Goal: Information Seeking & Learning: Learn about a topic

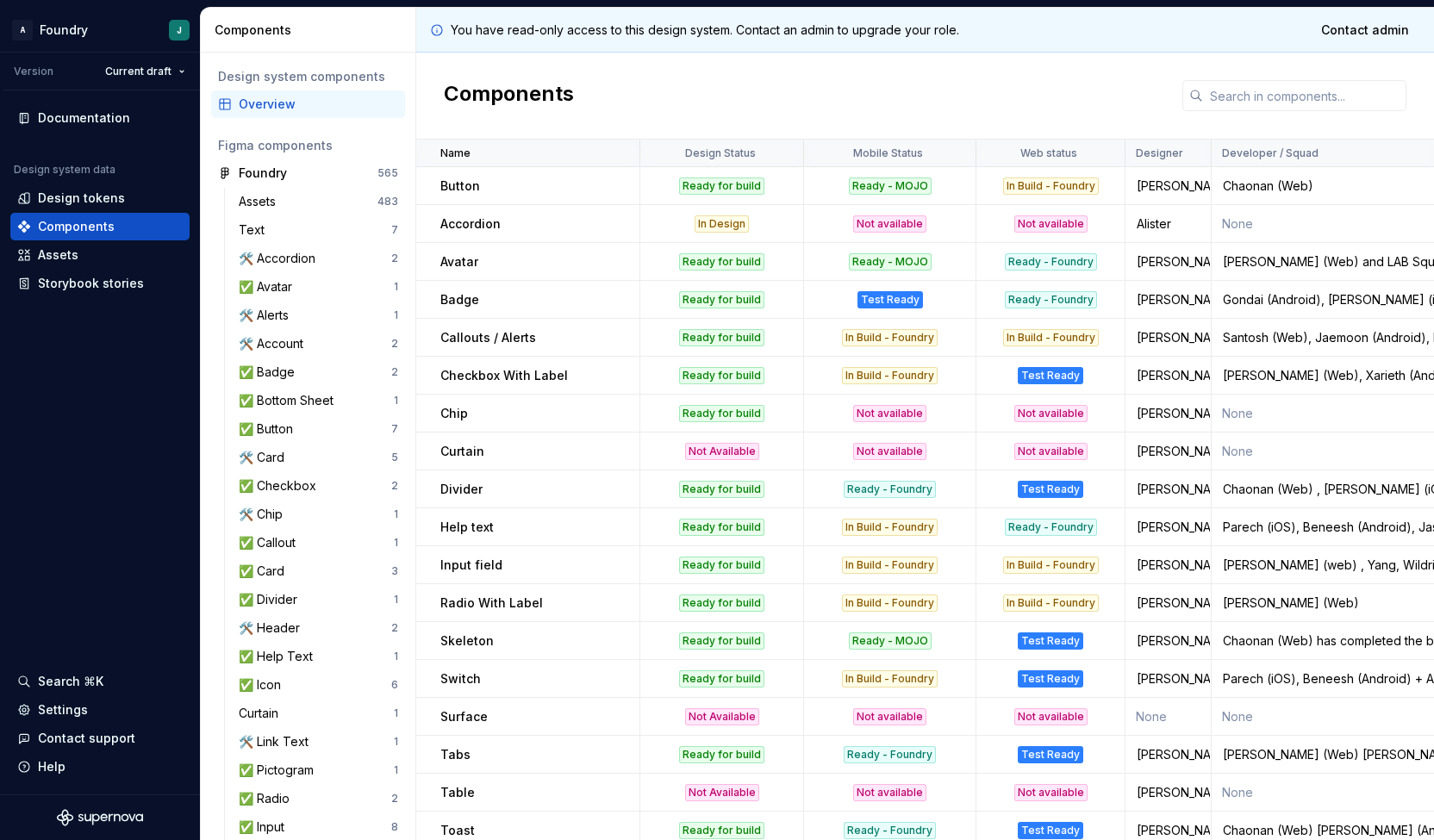
click at [790, 224] on div "In Design" at bounding box center [722, 224] width 162 height 17
click at [1154, 219] on div "Alister" at bounding box center [1169, 224] width 84 height 17
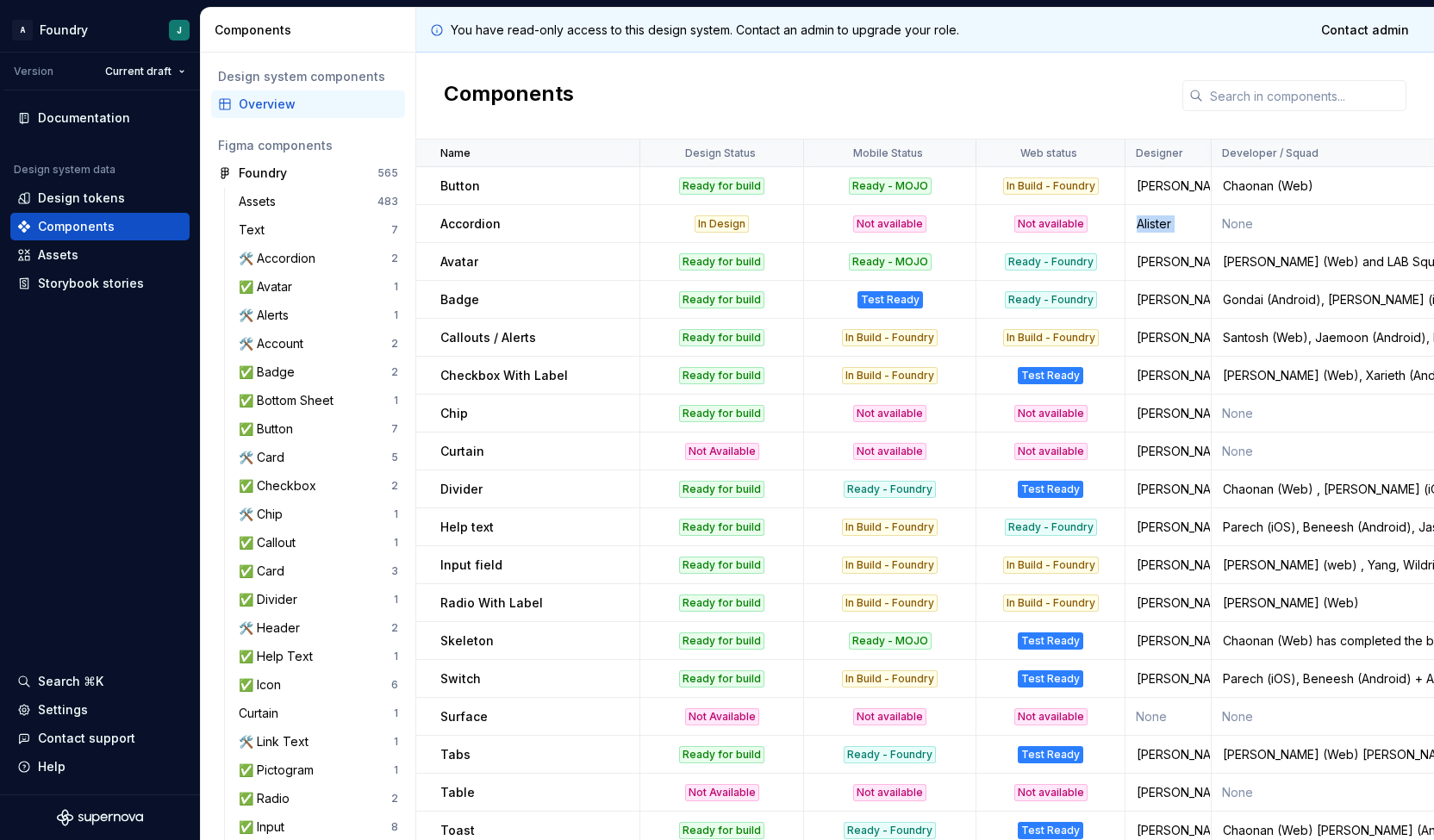
click at [1154, 219] on div "Alister" at bounding box center [1169, 224] width 84 height 17
click at [575, 278] on td "Avatar" at bounding box center [528, 261] width 224 height 38
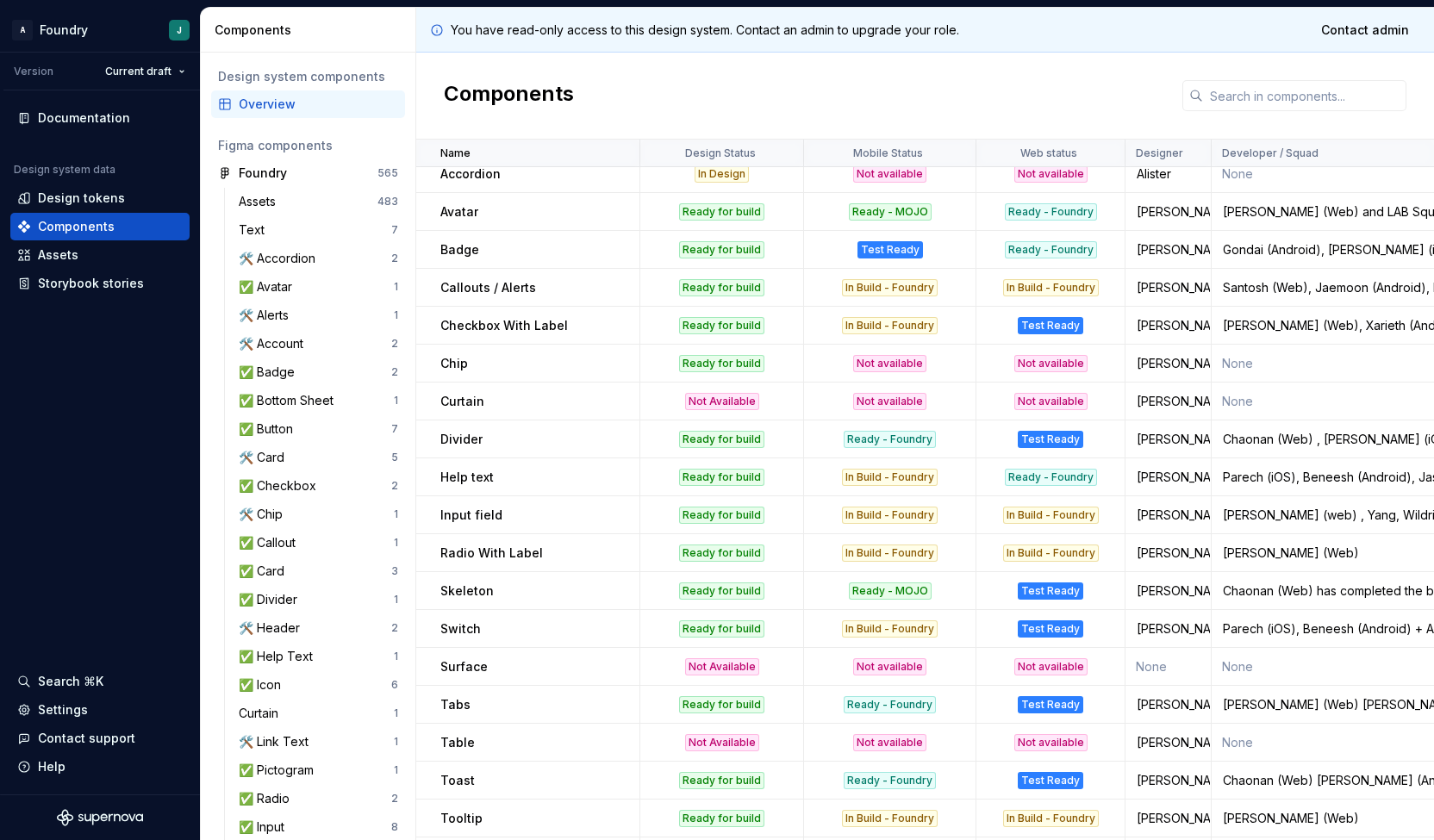
scroll to position [50, 1]
click at [485, 284] on p "Callouts / Alerts" at bounding box center [488, 287] width 95 height 17
click at [512, 320] on p "Checkbox With Label" at bounding box center [504, 326] width 128 height 17
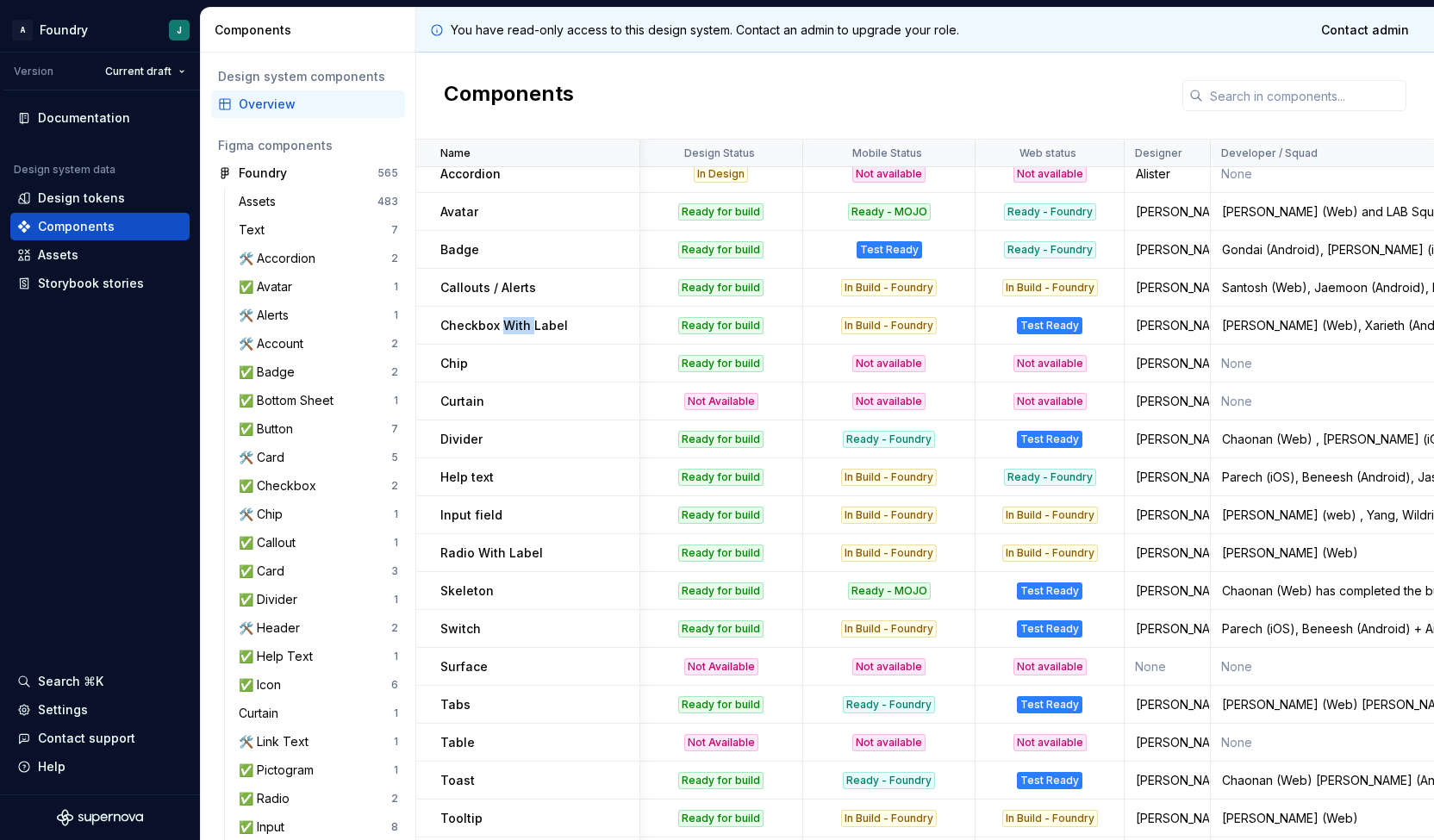
click at [512, 320] on p "Checkbox With Label" at bounding box center [504, 326] width 128 height 17
click at [440, 399] on td "Curtain" at bounding box center [528, 401] width 224 height 38
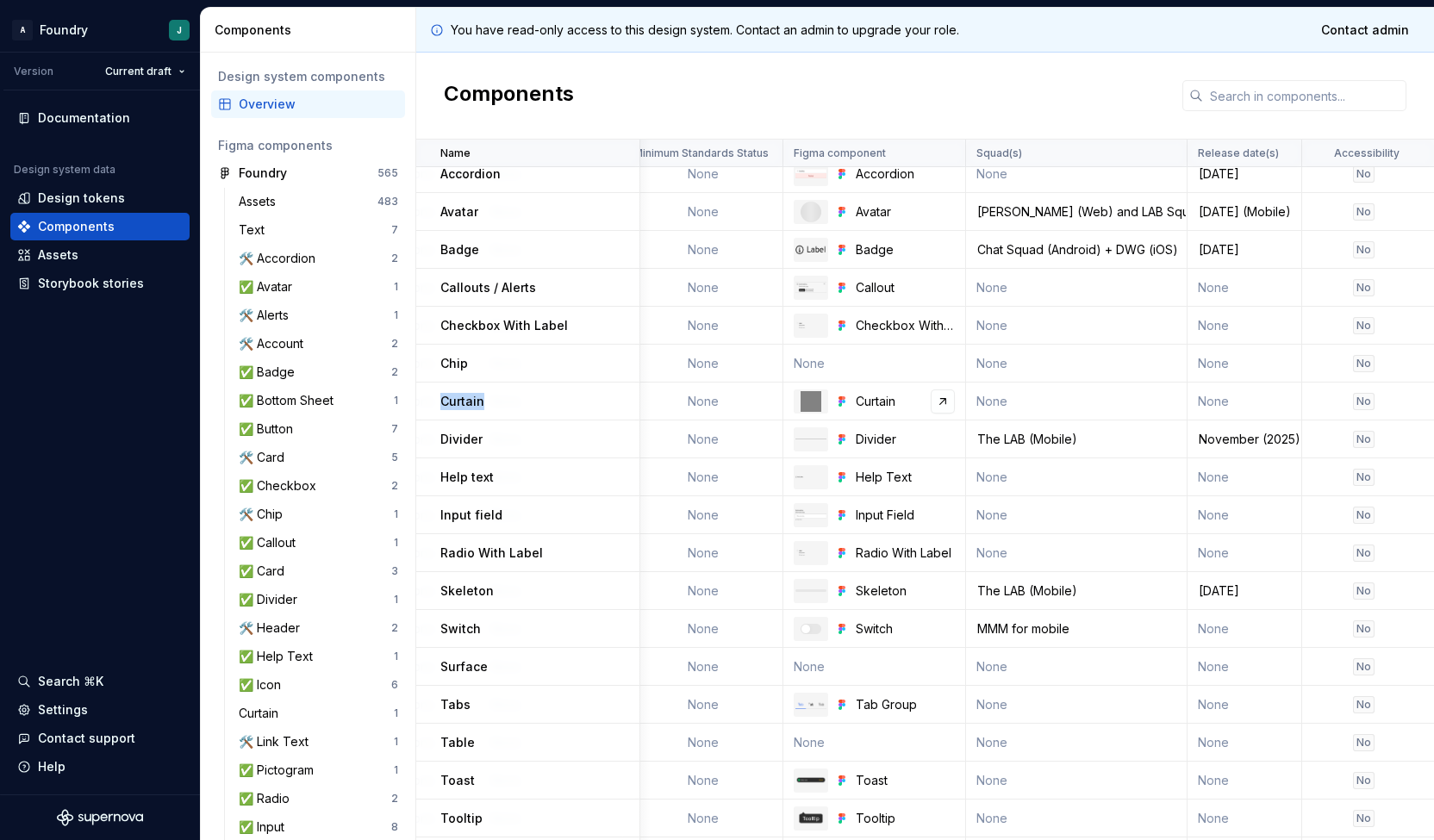
scroll to position [50, 1647]
click at [941, 400] on link at bounding box center [942, 401] width 24 height 24
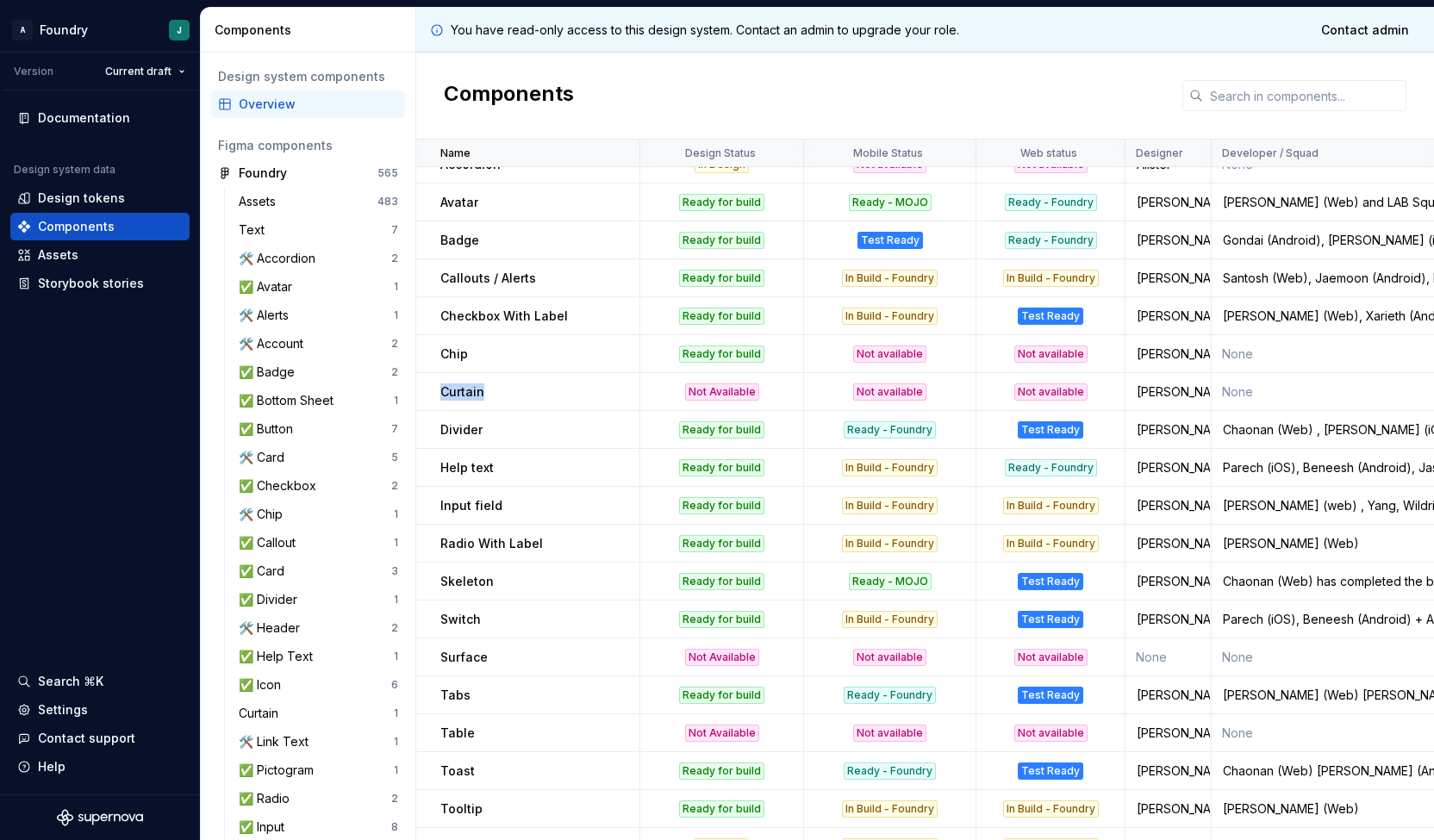
scroll to position [0, 0]
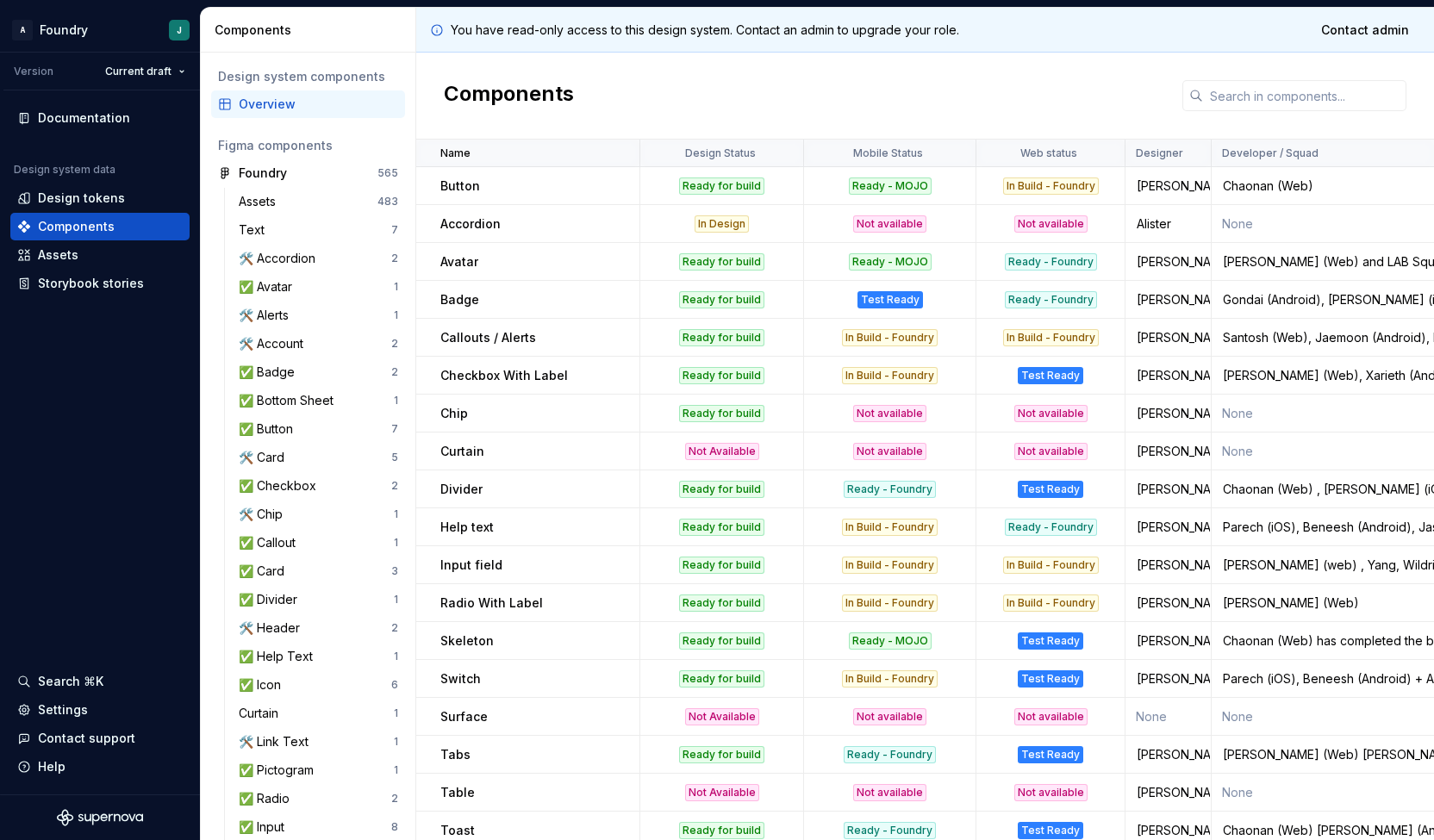
click at [1053, 340] on div "In Build - Foundry" at bounding box center [1051, 338] width 95 height 17
click at [1053, 400] on td "Not available" at bounding box center [1051, 413] width 149 height 38
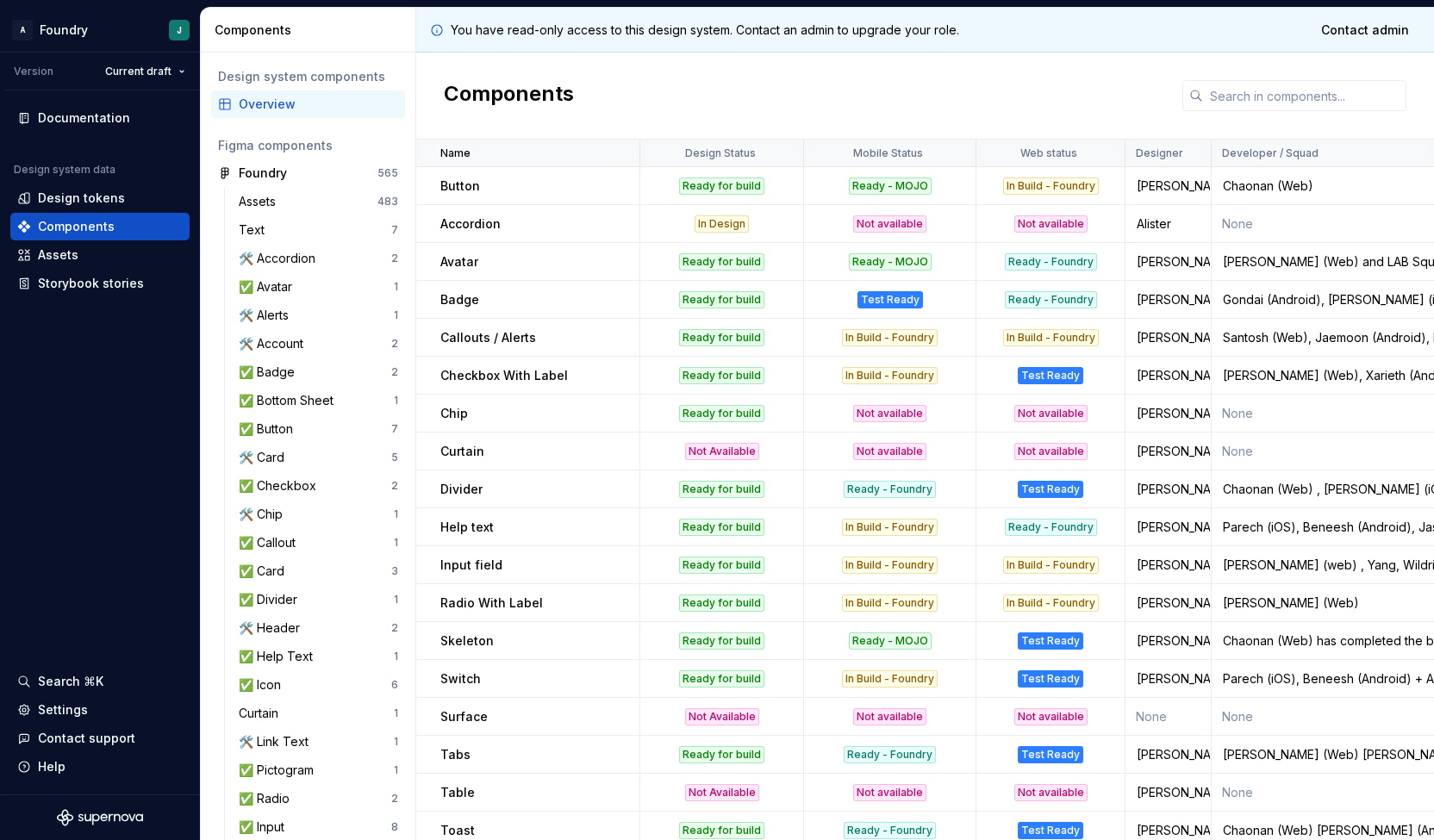
click at [805, 420] on div "Not available" at bounding box center [890, 413] width 170 height 17
click at [977, 416] on div "Not available" at bounding box center [1050, 413] width 147 height 17
click at [443, 486] on p "Divider" at bounding box center [461, 489] width 42 height 17
click at [458, 465] on td "Curtain" at bounding box center [528, 451] width 224 height 38
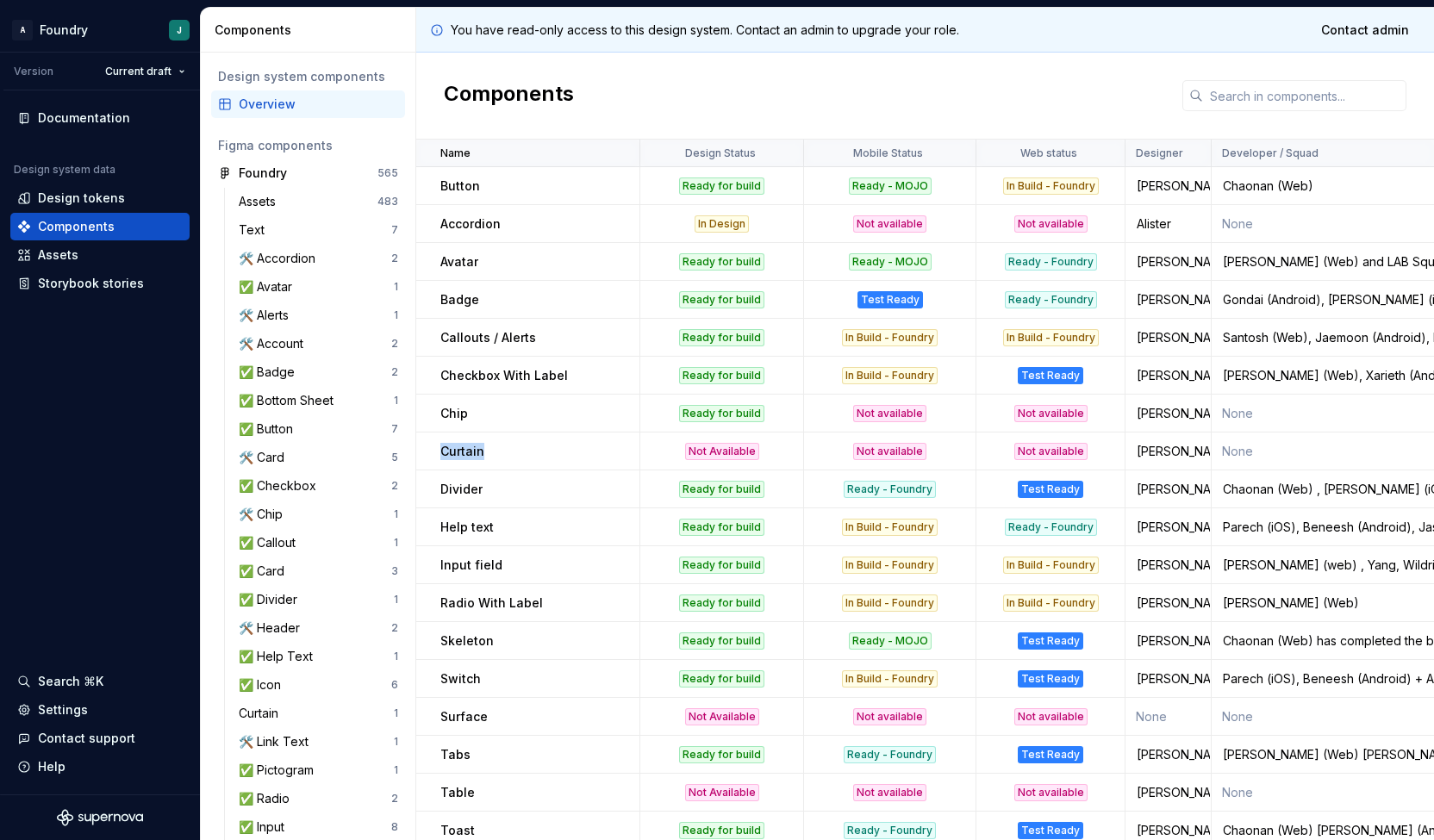
click at [458, 465] on td "Curtain" at bounding box center [528, 451] width 224 height 38
click at [452, 429] on td "Chip" at bounding box center [528, 413] width 224 height 38
click at [457, 457] on p "Curtain" at bounding box center [462, 452] width 44 height 17
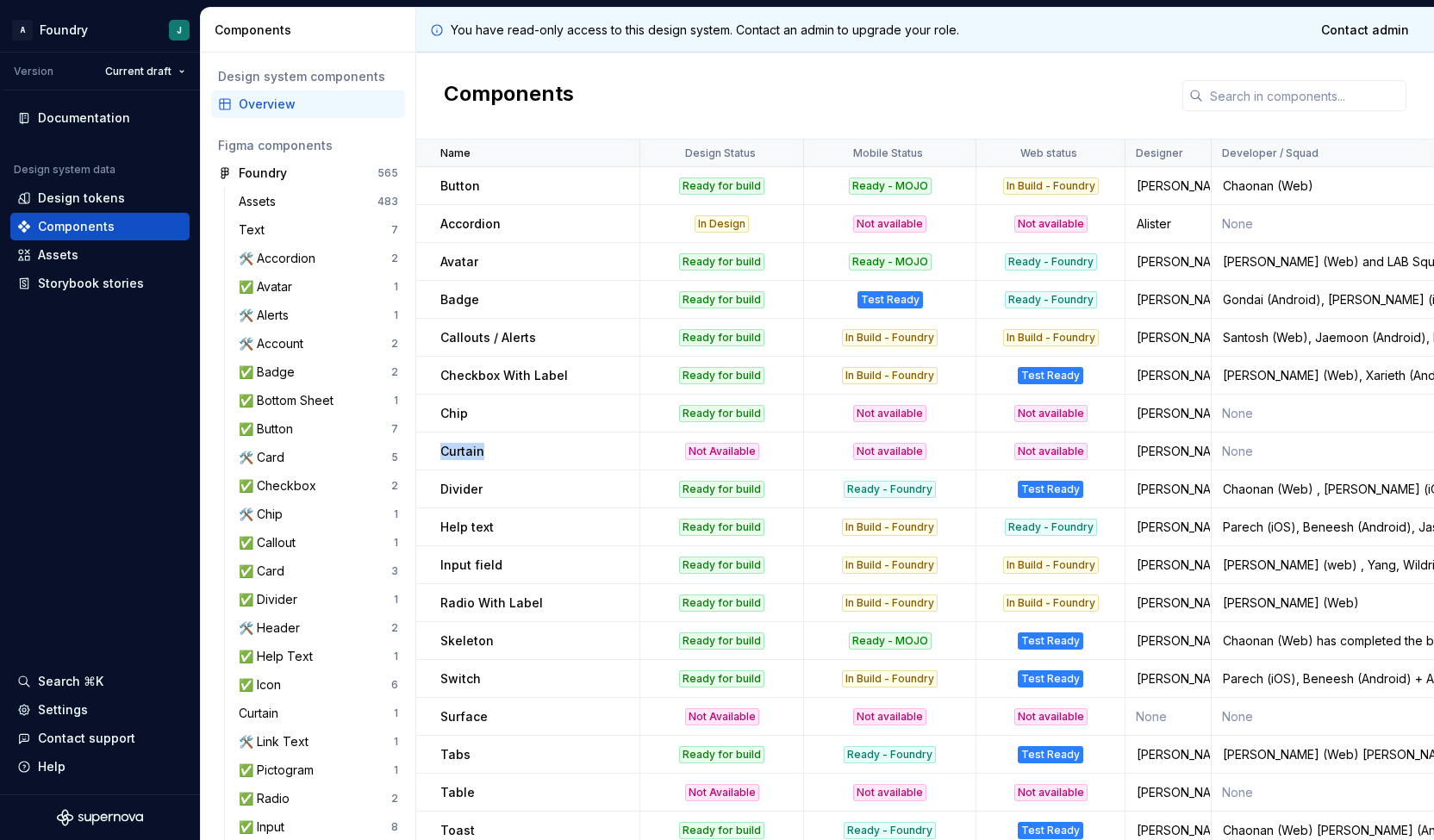
click at [457, 457] on p "Curtain" at bounding box center [462, 452] width 44 height 17
click at [458, 491] on p "Divider" at bounding box center [461, 489] width 42 height 17
click at [450, 413] on p "Chip" at bounding box center [455, 413] width 28 height 17
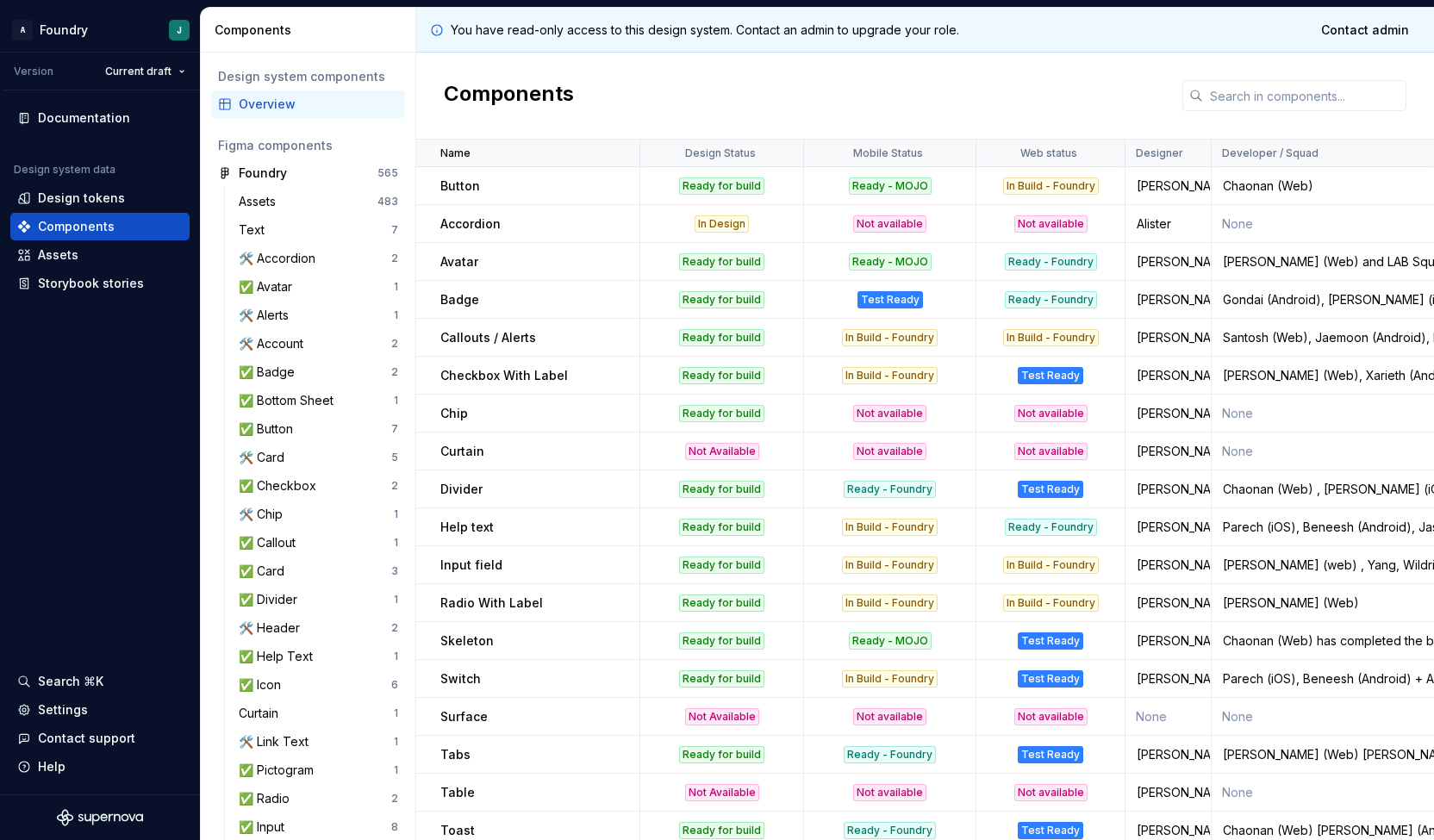
click at [458, 451] on p "Curtain" at bounding box center [462, 452] width 44 height 17
click at [467, 483] on p "Divider" at bounding box center [461, 489] width 42 height 17
click at [462, 530] on p "Help text" at bounding box center [467, 527] width 53 height 17
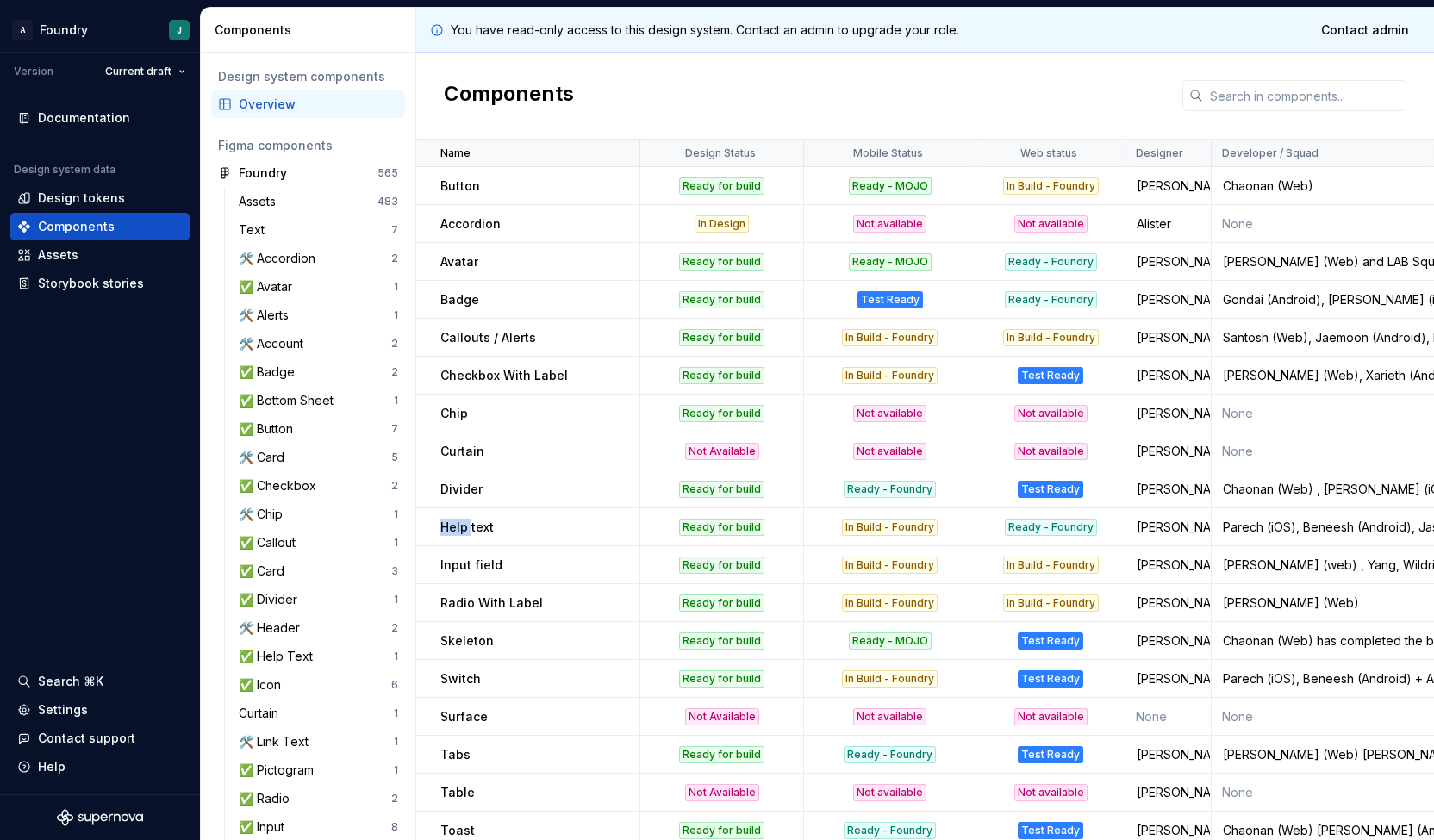
click at [462, 530] on p "Help text" at bounding box center [467, 527] width 53 height 17
click at [463, 553] on td "Input field" at bounding box center [528, 565] width 224 height 38
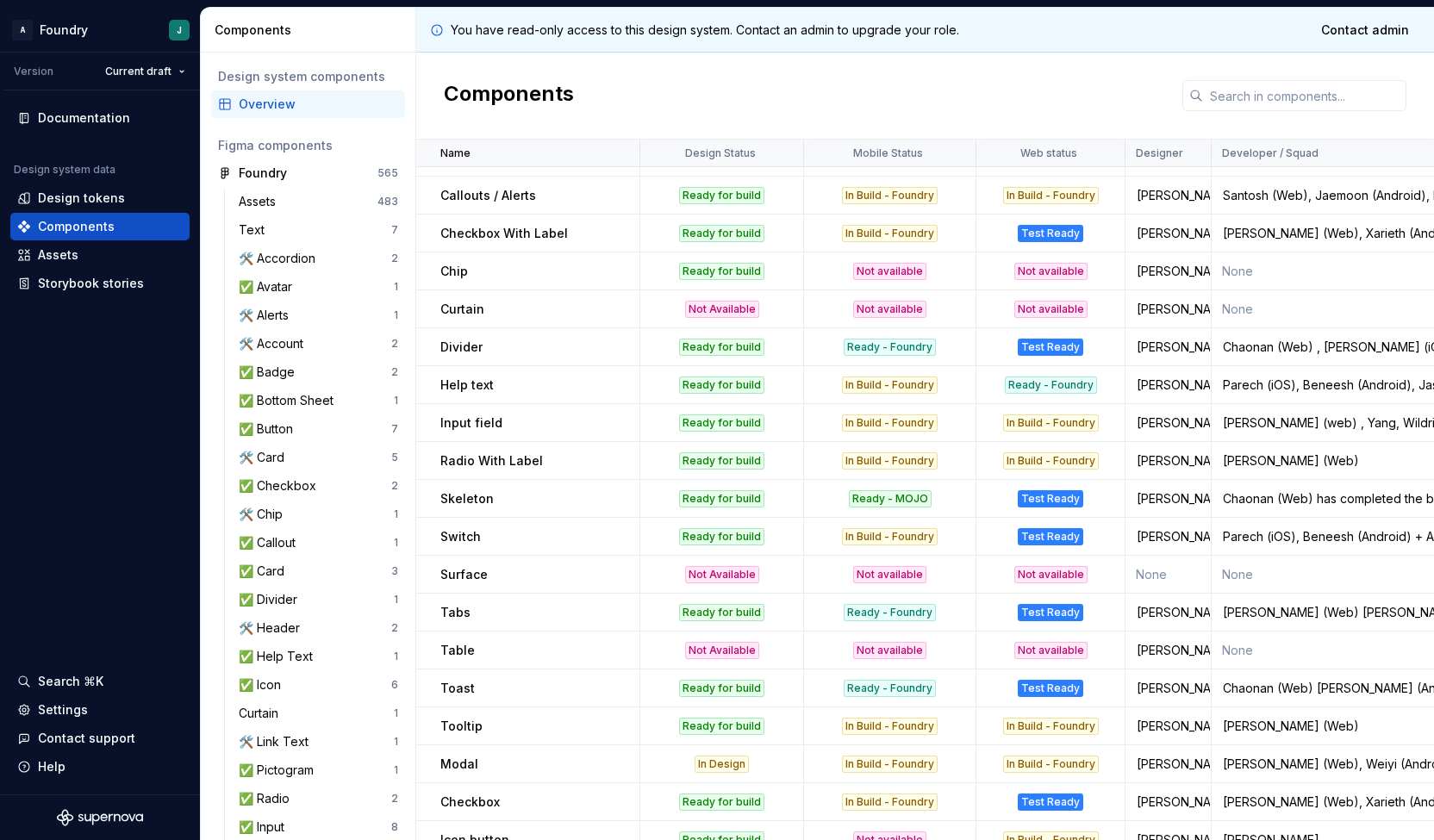
scroll to position [148, 0]
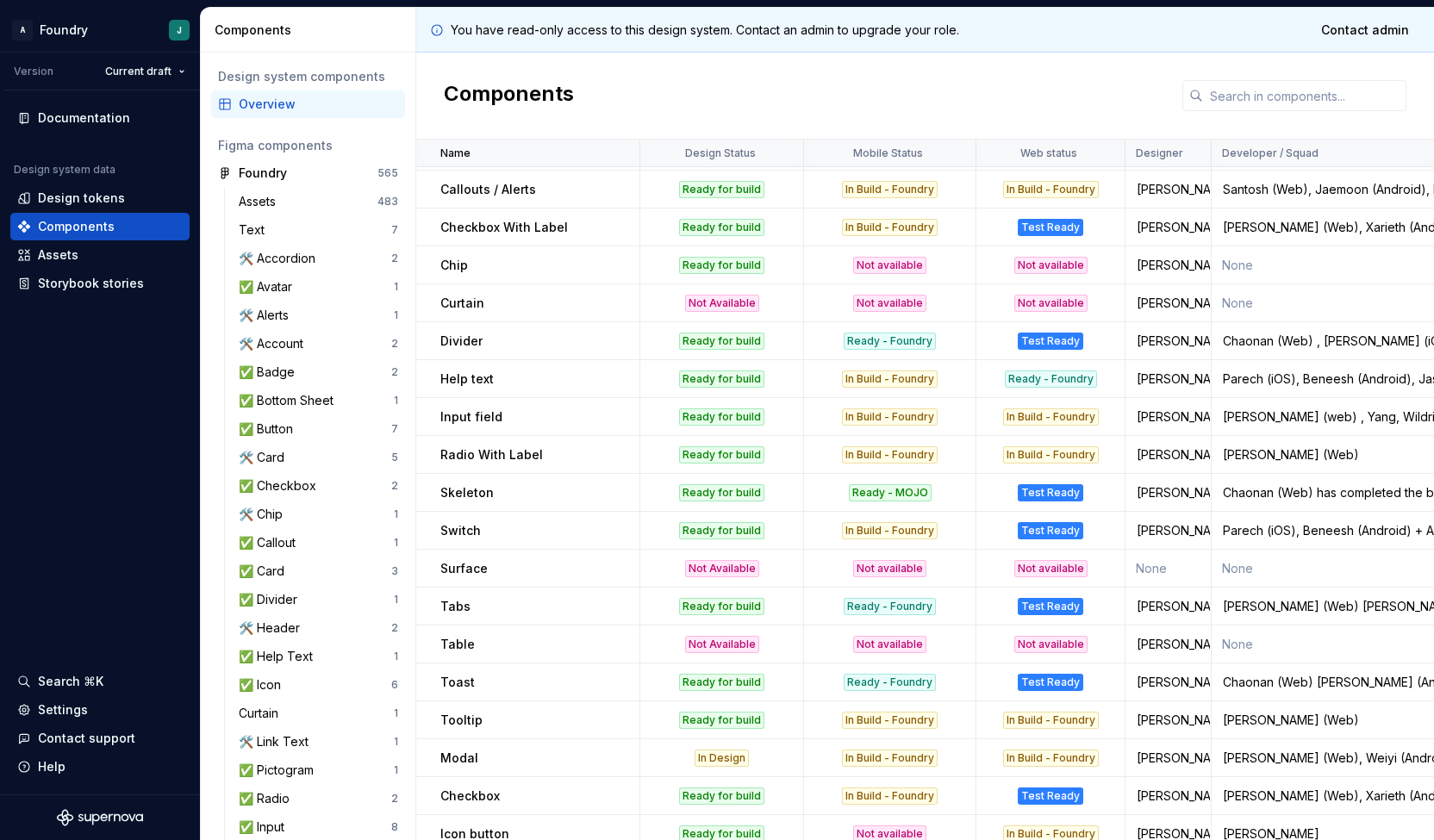
click at [723, 575] on div "Not Available" at bounding box center [722, 568] width 74 height 17
click at [717, 644] on div "Not Available" at bounding box center [722, 644] width 74 height 17
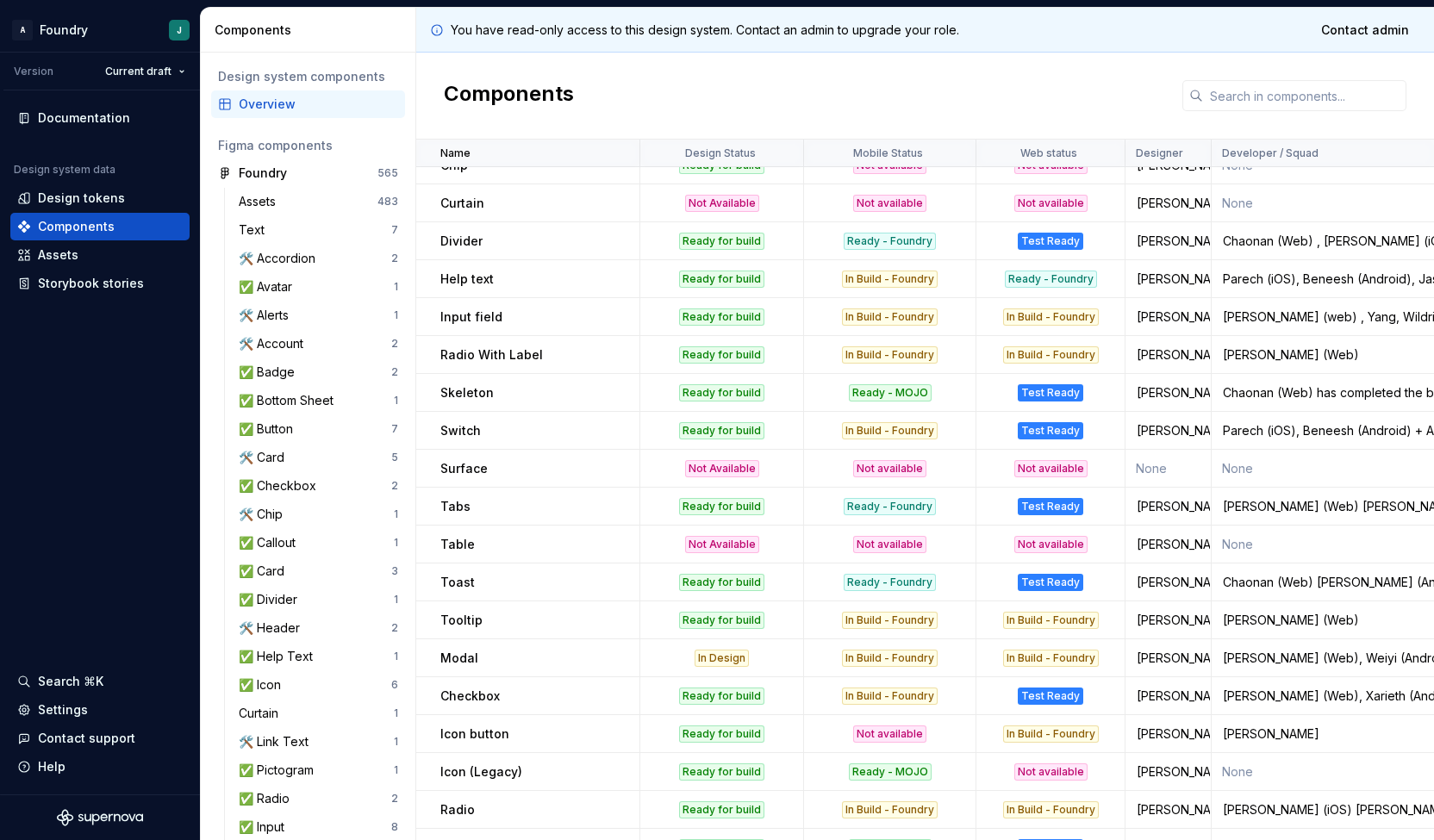
scroll to position [249, 0]
click at [724, 622] on div "Ready for build" at bounding box center [722, 620] width 85 height 17
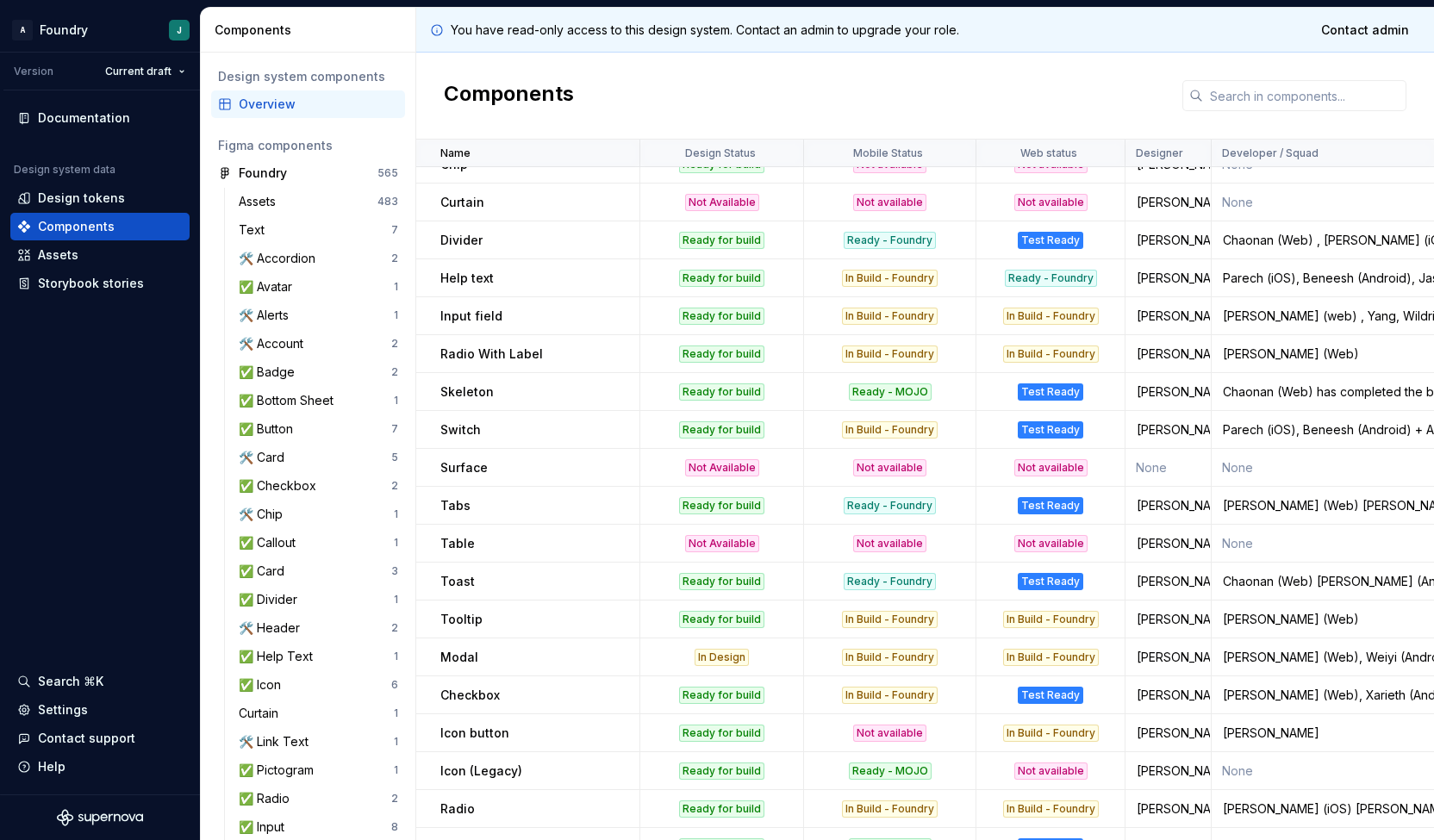
click at [724, 622] on div "Ready for build" at bounding box center [722, 620] width 85 height 17
click at [871, 611] on div "In Build - Foundry" at bounding box center [890, 620] width 95 height 17
click at [724, 653] on div "In Design" at bounding box center [722, 657] width 54 height 17
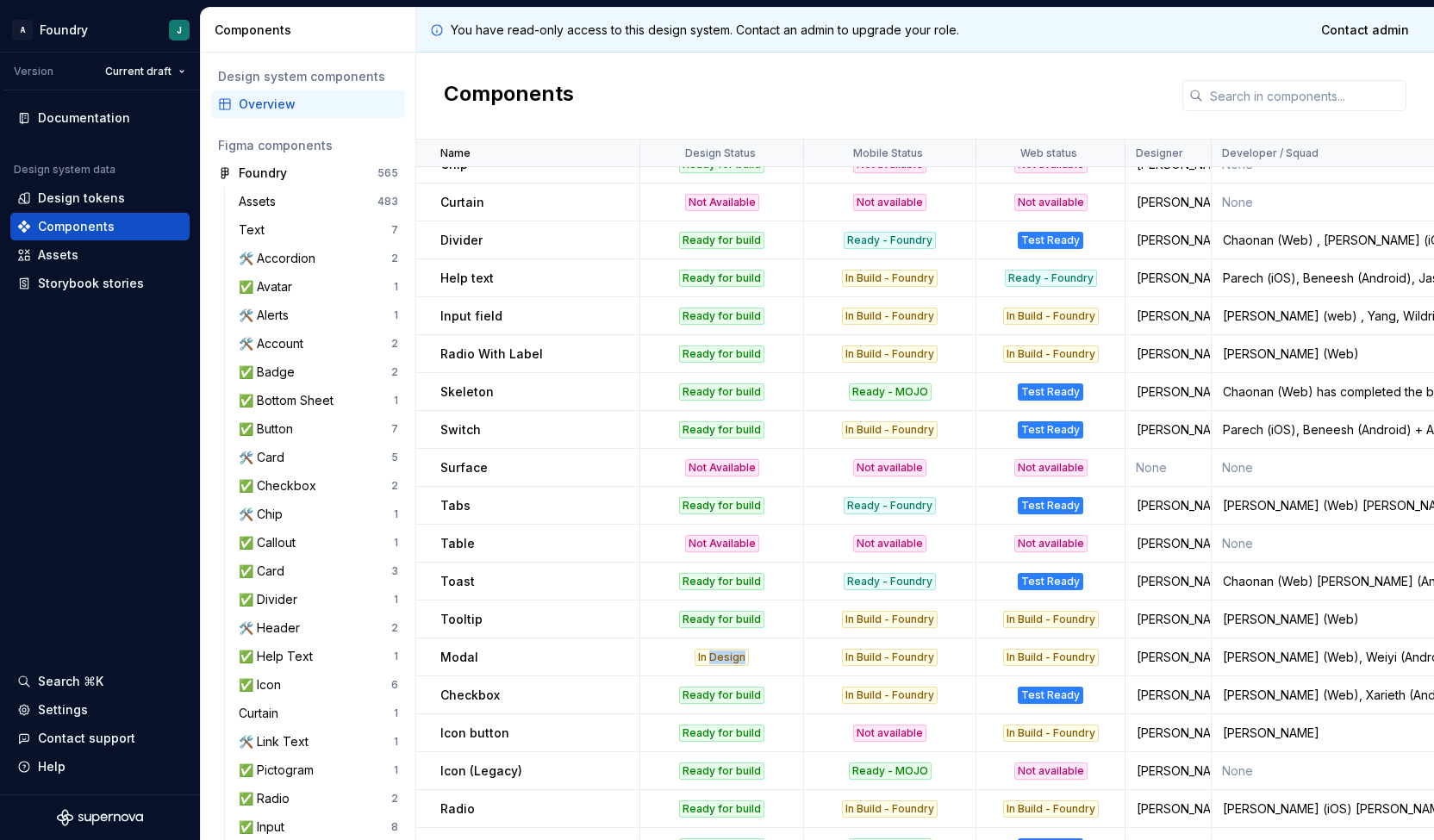
click at [724, 653] on div "In Design" at bounding box center [722, 657] width 54 height 17
click at [733, 601] on td "Ready for build" at bounding box center [722, 620] width 163 height 38
click at [732, 590] on td "Ready for build" at bounding box center [722, 581] width 163 height 38
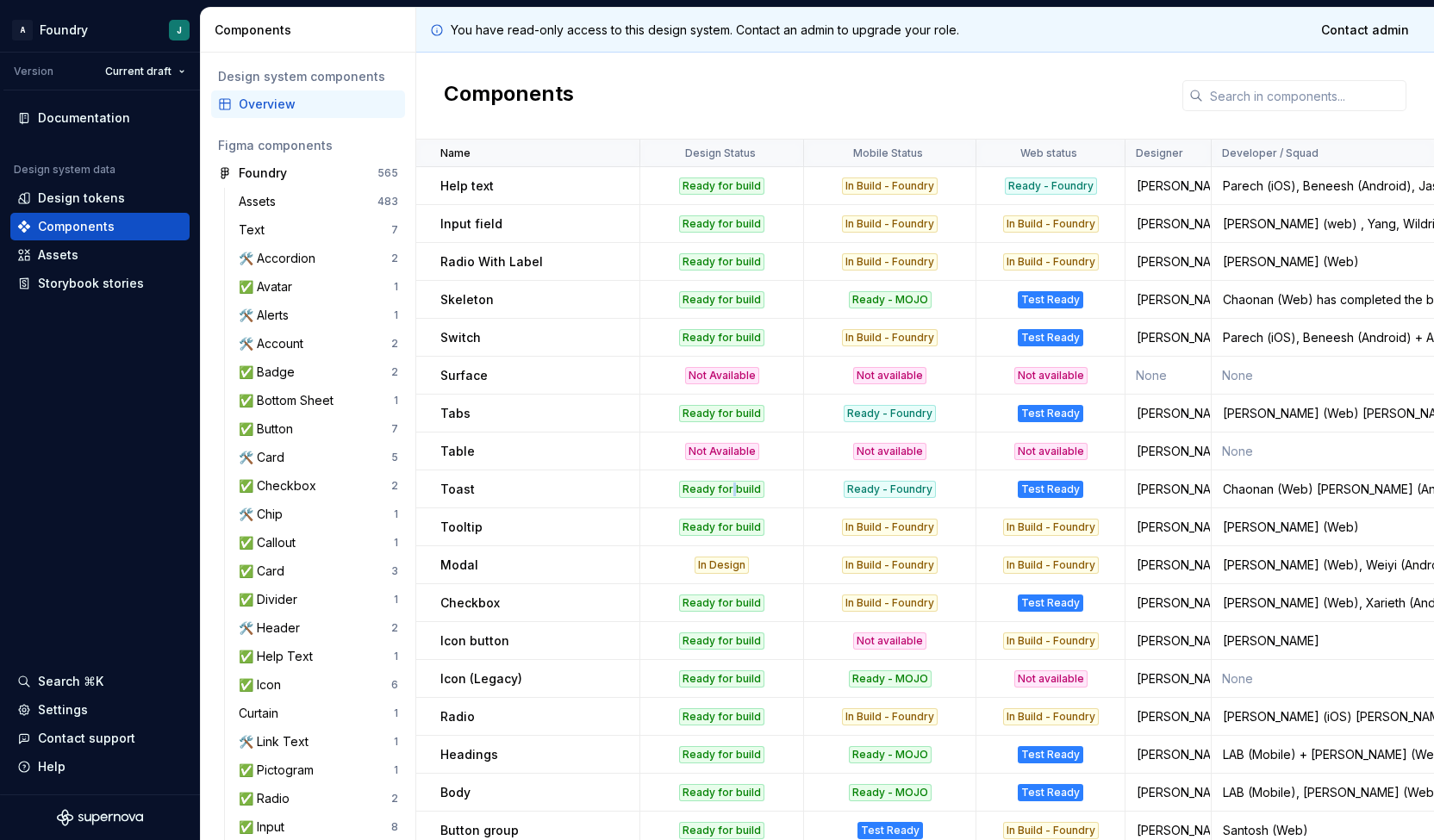
scroll to position [346, 0]
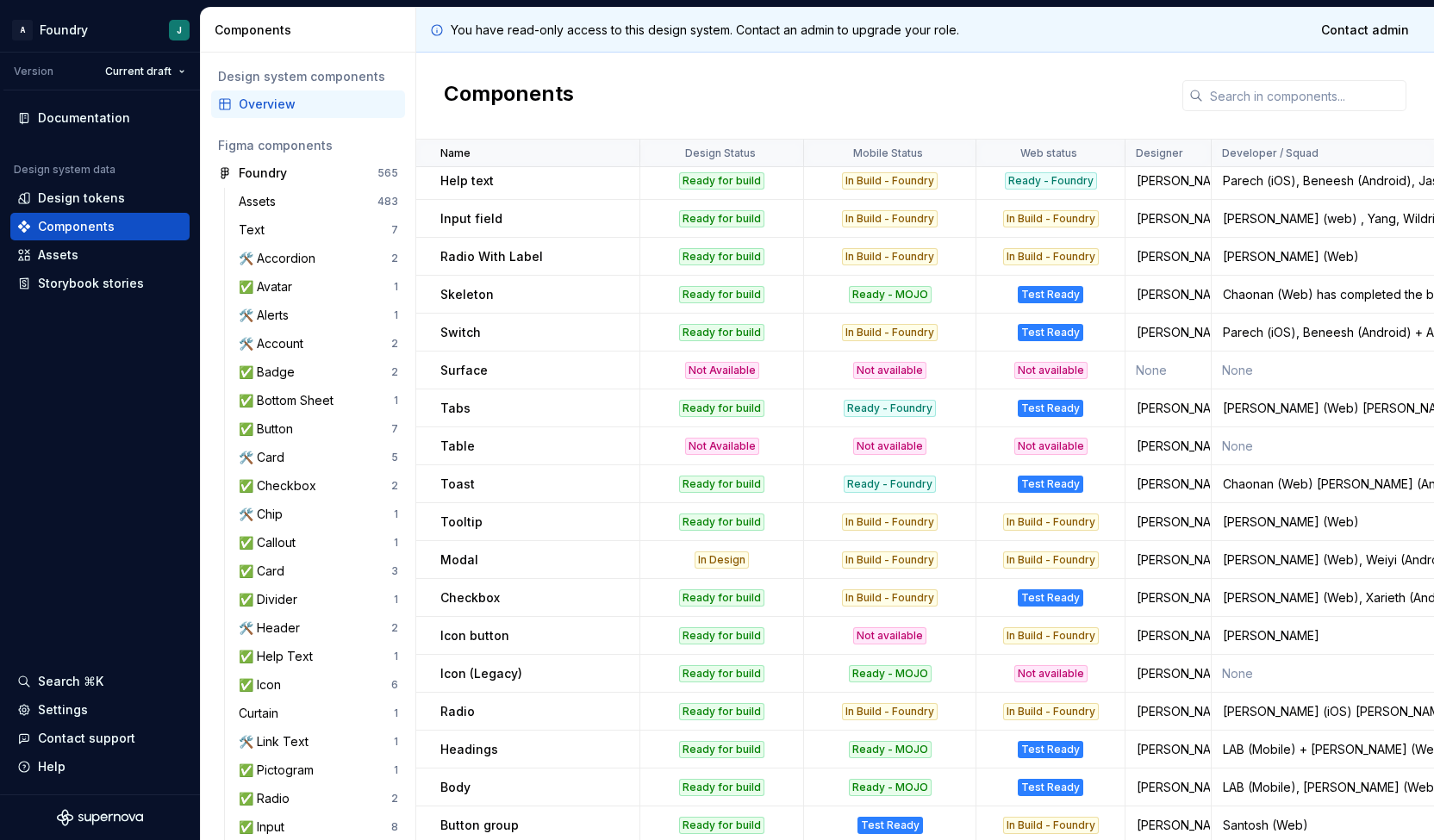
click at [727, 608] on td "Ready for build" at bounding box center [722, 597] width 163 height 38
click at [728, 647] on td "Ready for build" at bounding box center [722, 636] width 163 height 38
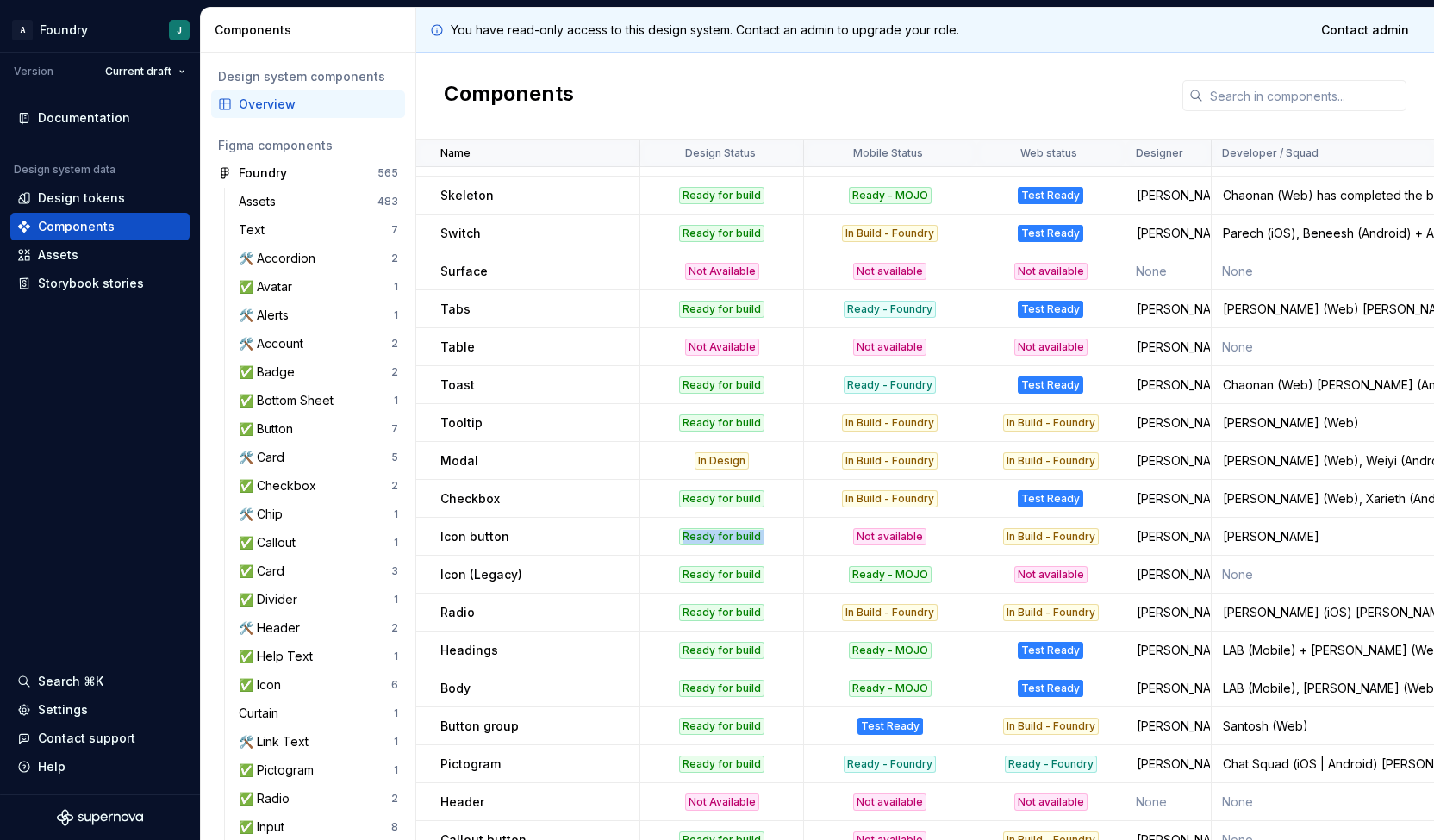
scroll to position [446, 0]
click at [721, 622] on td "Ready for build" at bounding box center [722, 611] width 163 height 38
click at [713, 651] on div "Ready for build" at bounding box center [722, 650] width 85 height 17
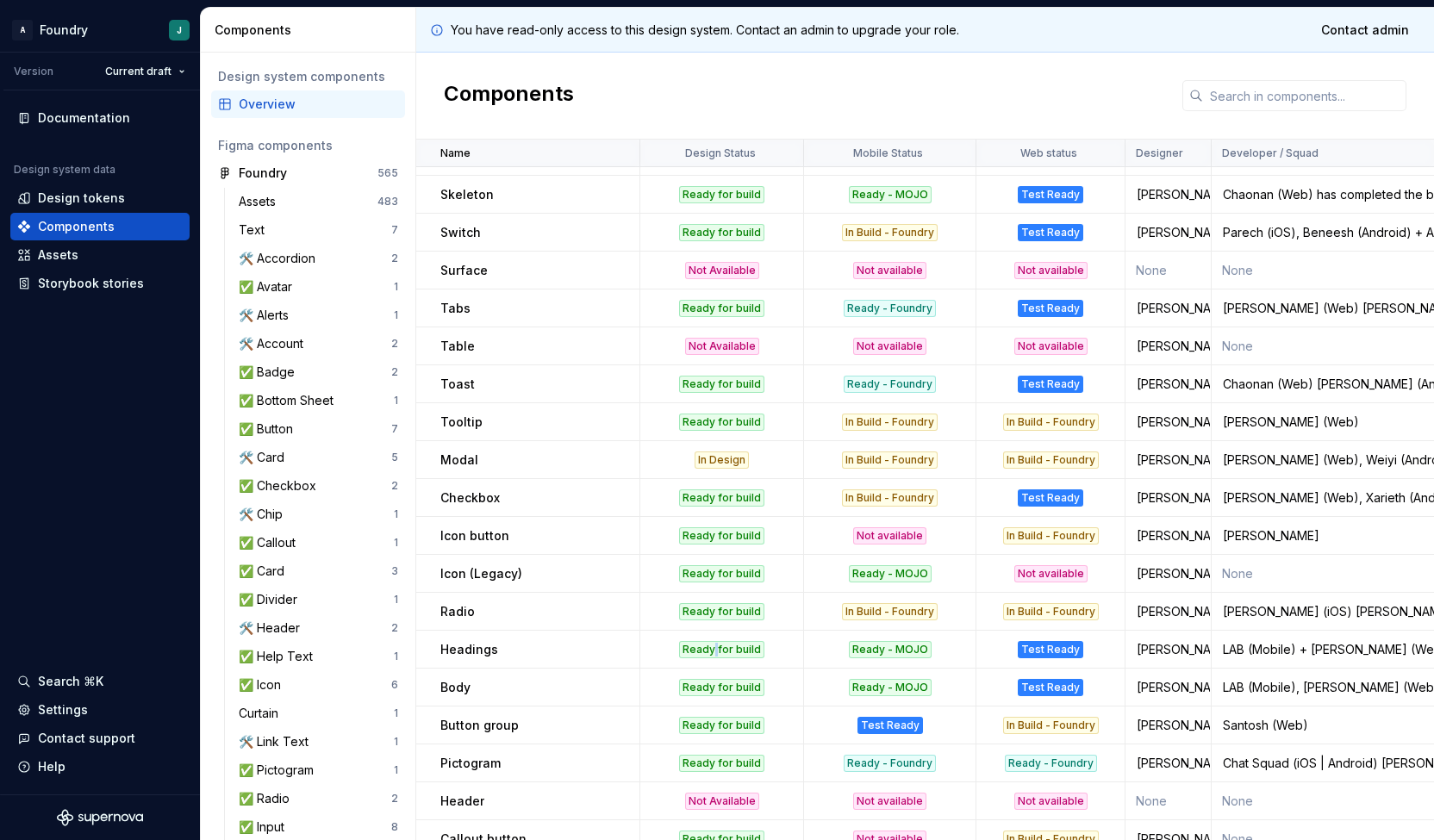
click at [713, 651] on div "Ready for build" at bounding box center [722, 650] width 85 height 17
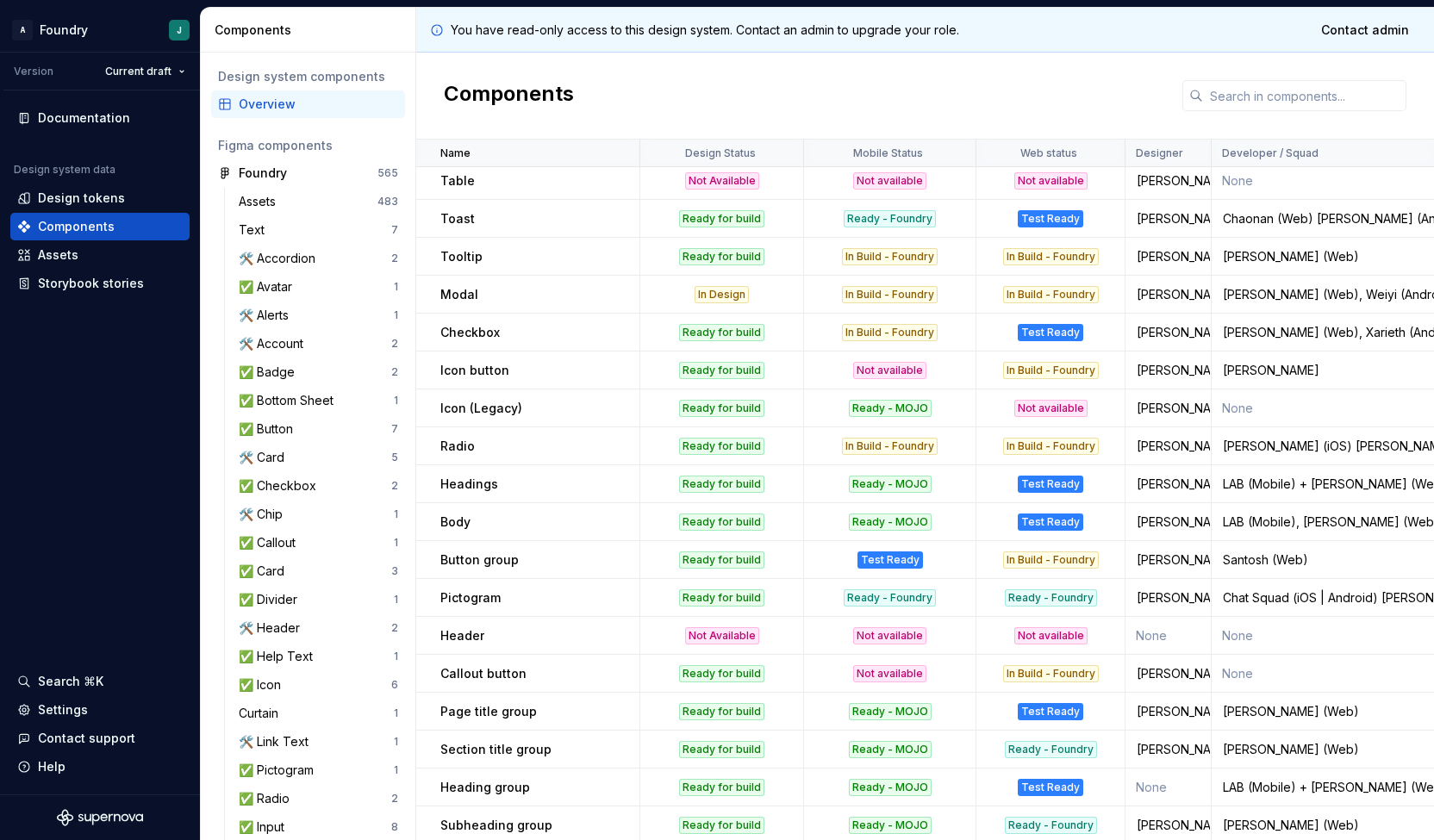
click at [720, 518] on div "Ready for build" at bounding box center [722, 522] width 85 height 17
click at [712, 556] on div "Ready for build" at bounding box center [722, 560] width 85 height 17
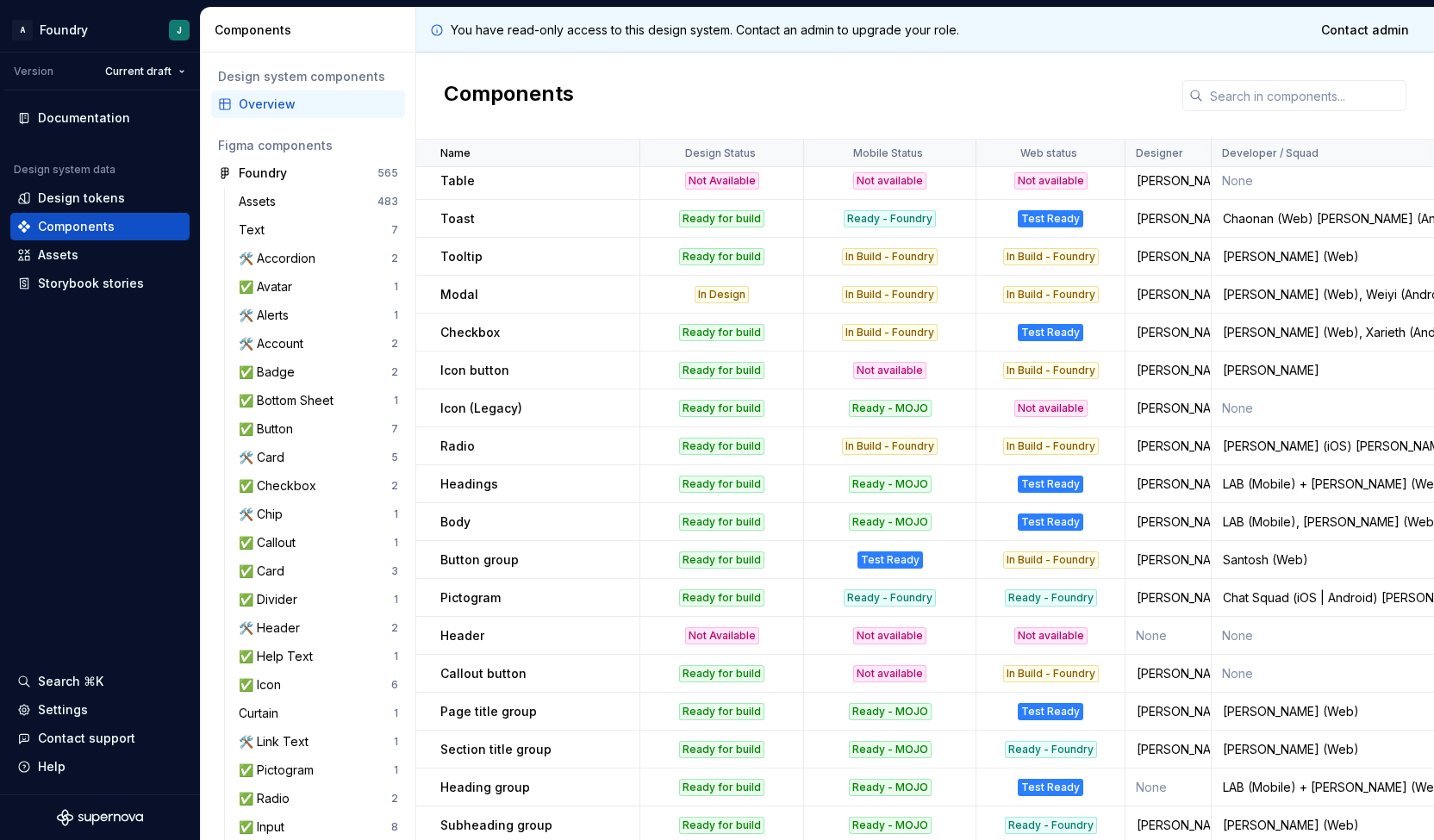
click at [724, 588] on td "Ready for build" at bounding box center [722, 597] width 163 height 38
click at [724, 566] on div "Ready for build" at bounding box center [722, 560] width 85 height 17
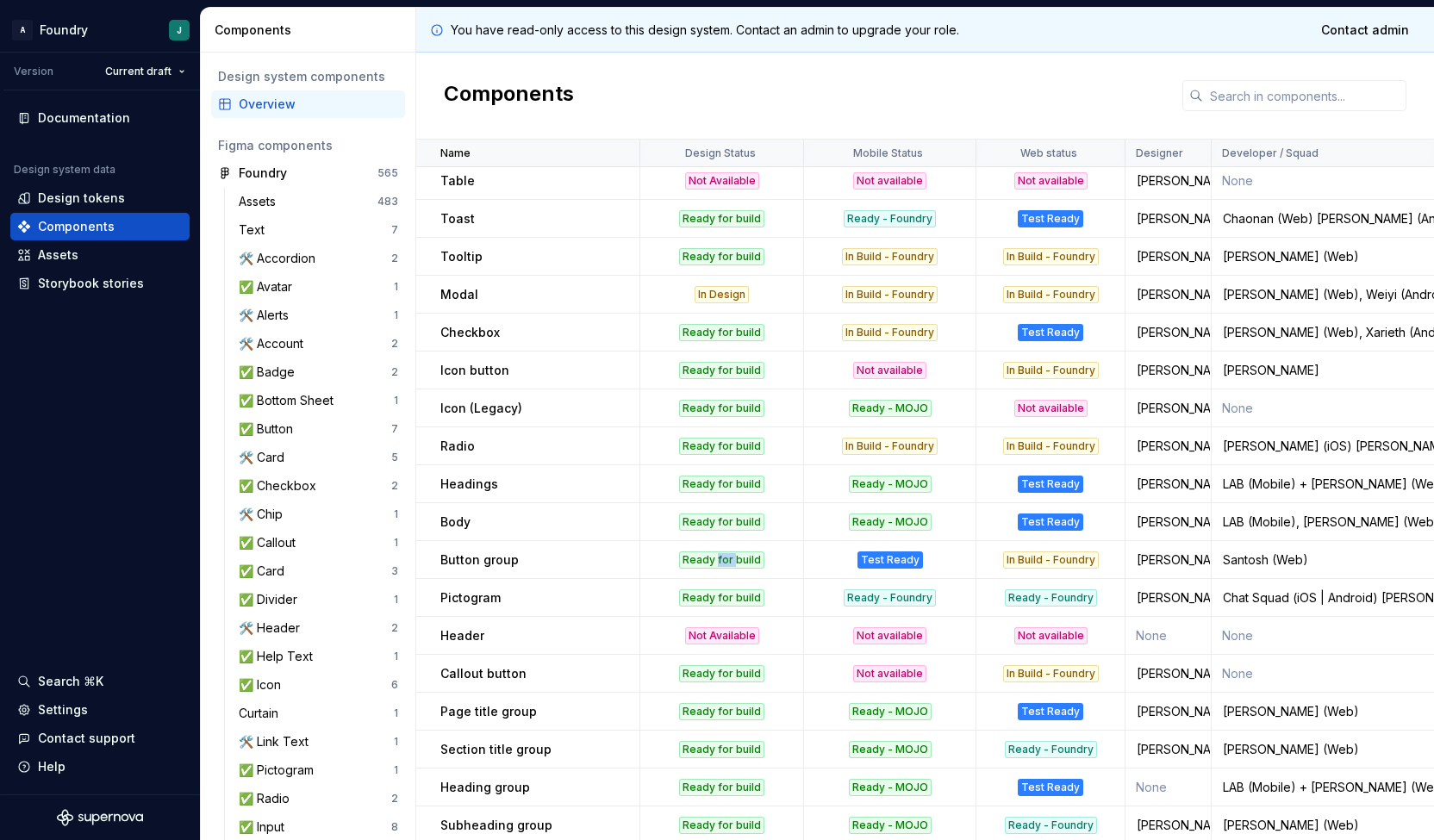
scroll to position [663, 0]
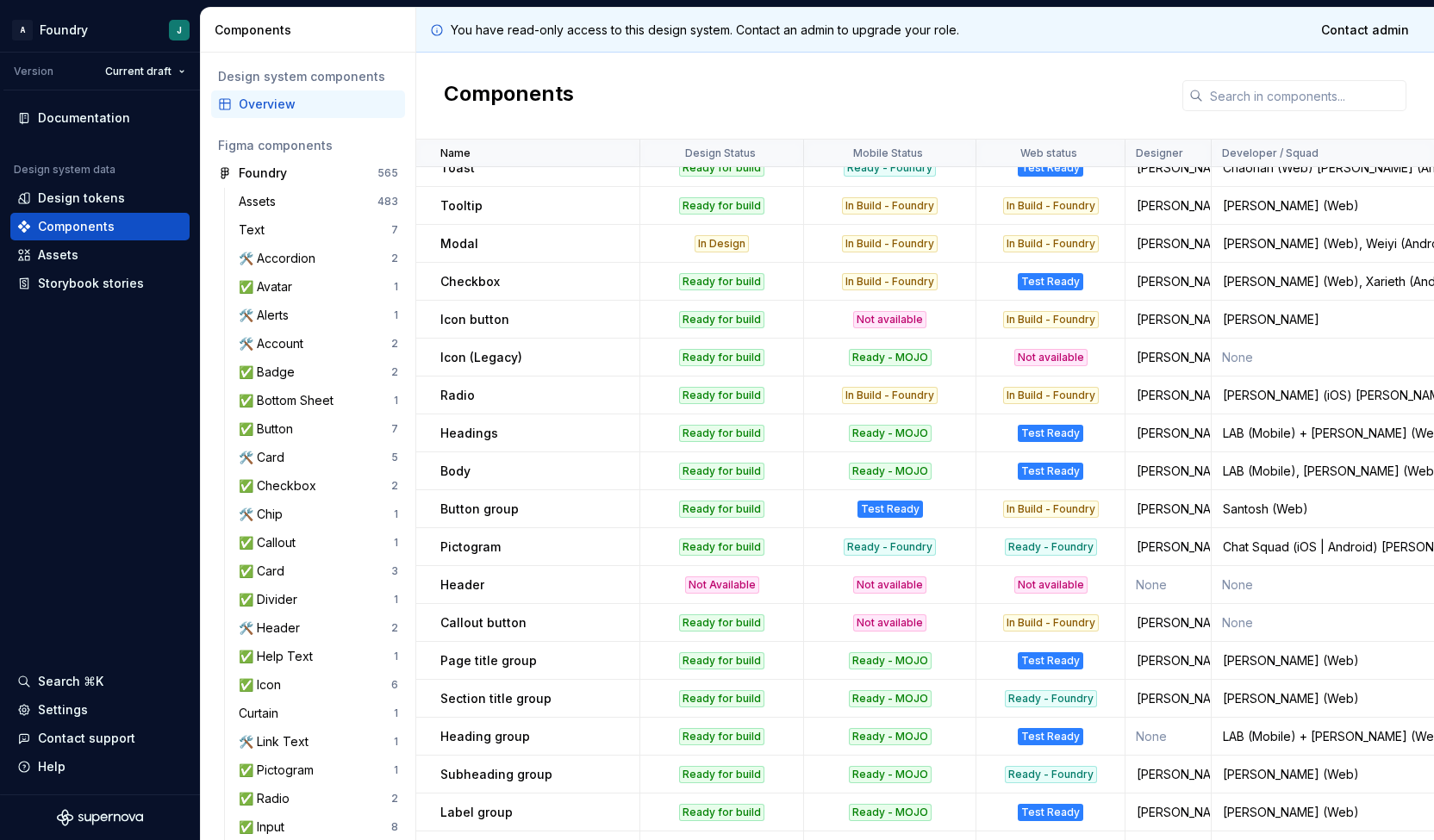
click at [712, 496] on td "Ready for build" at bounding box center [722, 509] width 163 height 38
click at [725, 547] on div "Ready for build" at bounding box center [722, 547] width 85 height 17
click at [731, 599] on td "Not Available" at bounding box center [722, 585] width 163 height 38
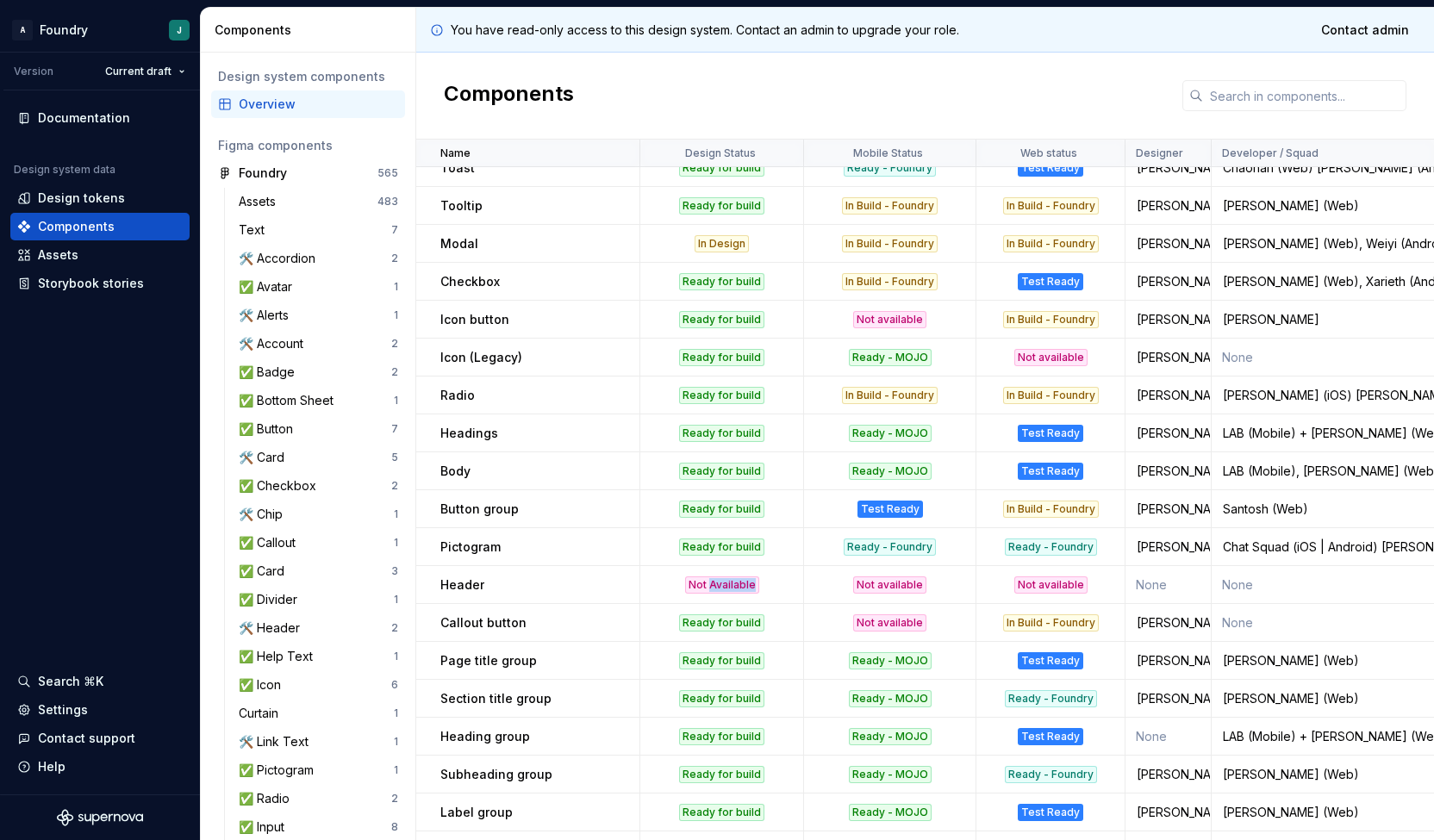
click at [731, 599] on td "Not Available" at bounding box center [722, 585] width 163 height 38
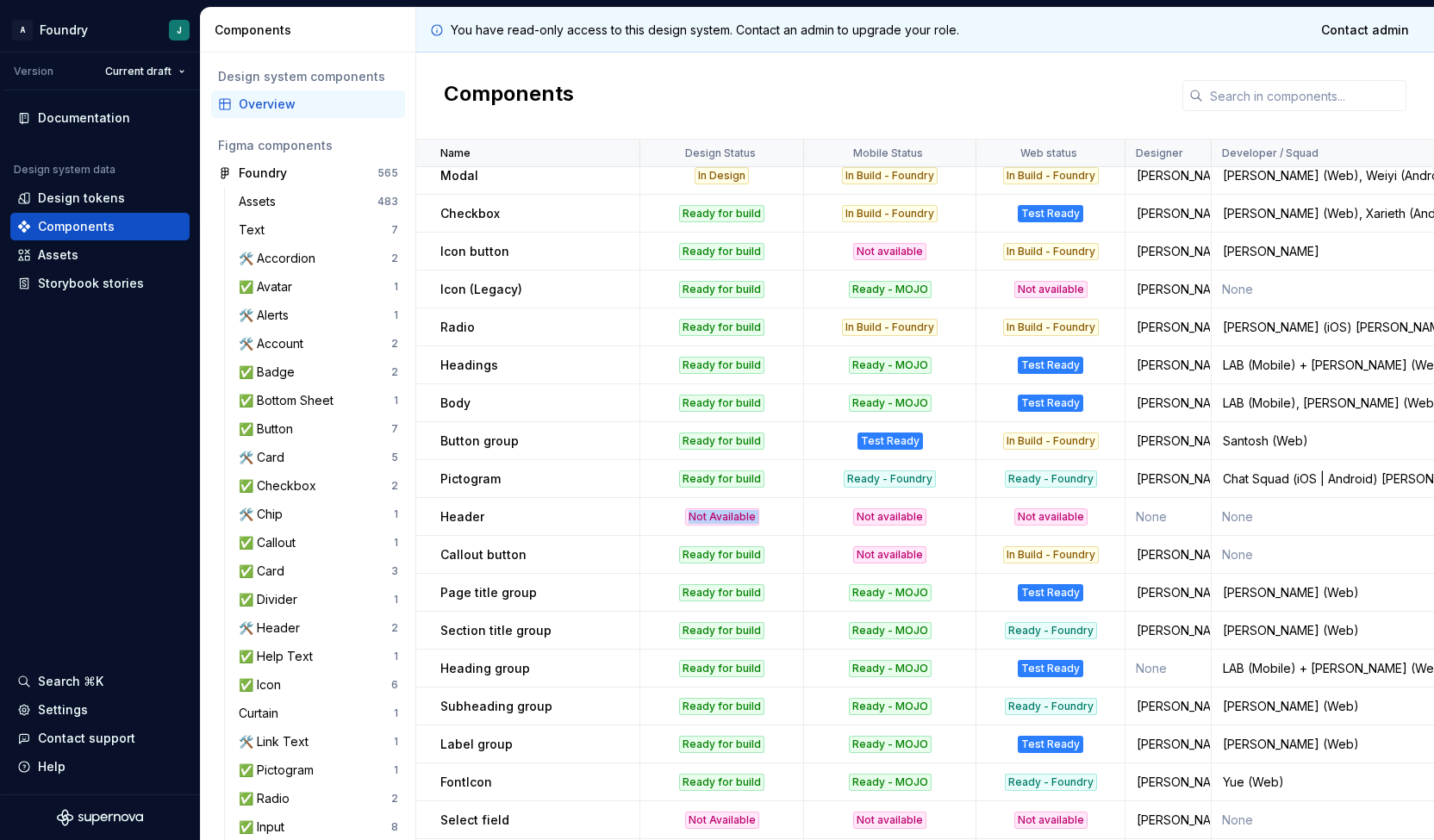
click at [719, 516] on div "Not Available" at bounding box center [722, 517] width 74 height 17
click at [725, 549] on div "Ready for build" at bounding box center [722, 554] width 85 height 17
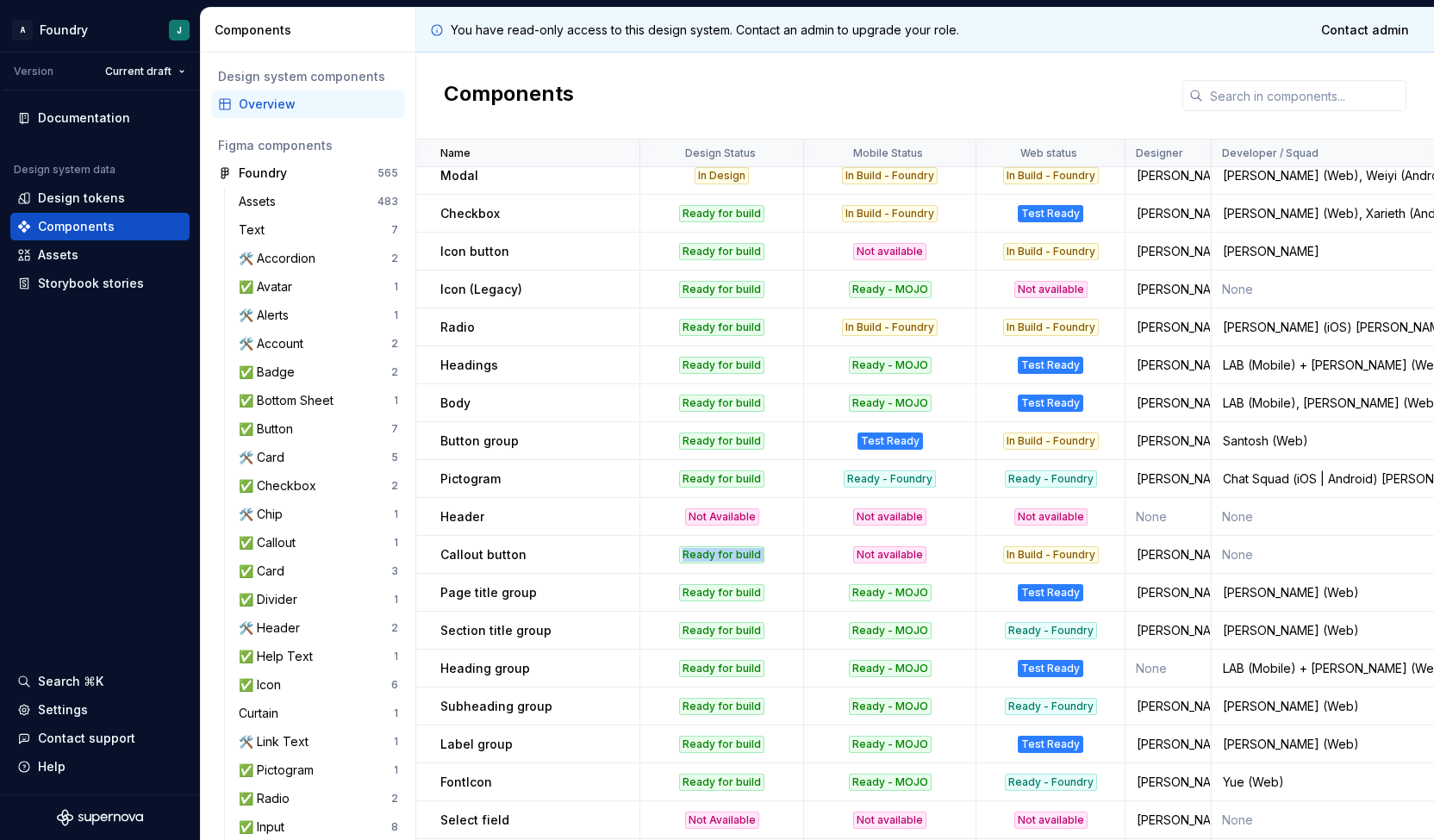
click at [725, 549] on div "Ready for build" at bounding box center [722, 554] width 85 height 17
click at [740, 601] on td "Ready for build" at bounding box center [722, 593] width 163 height 38
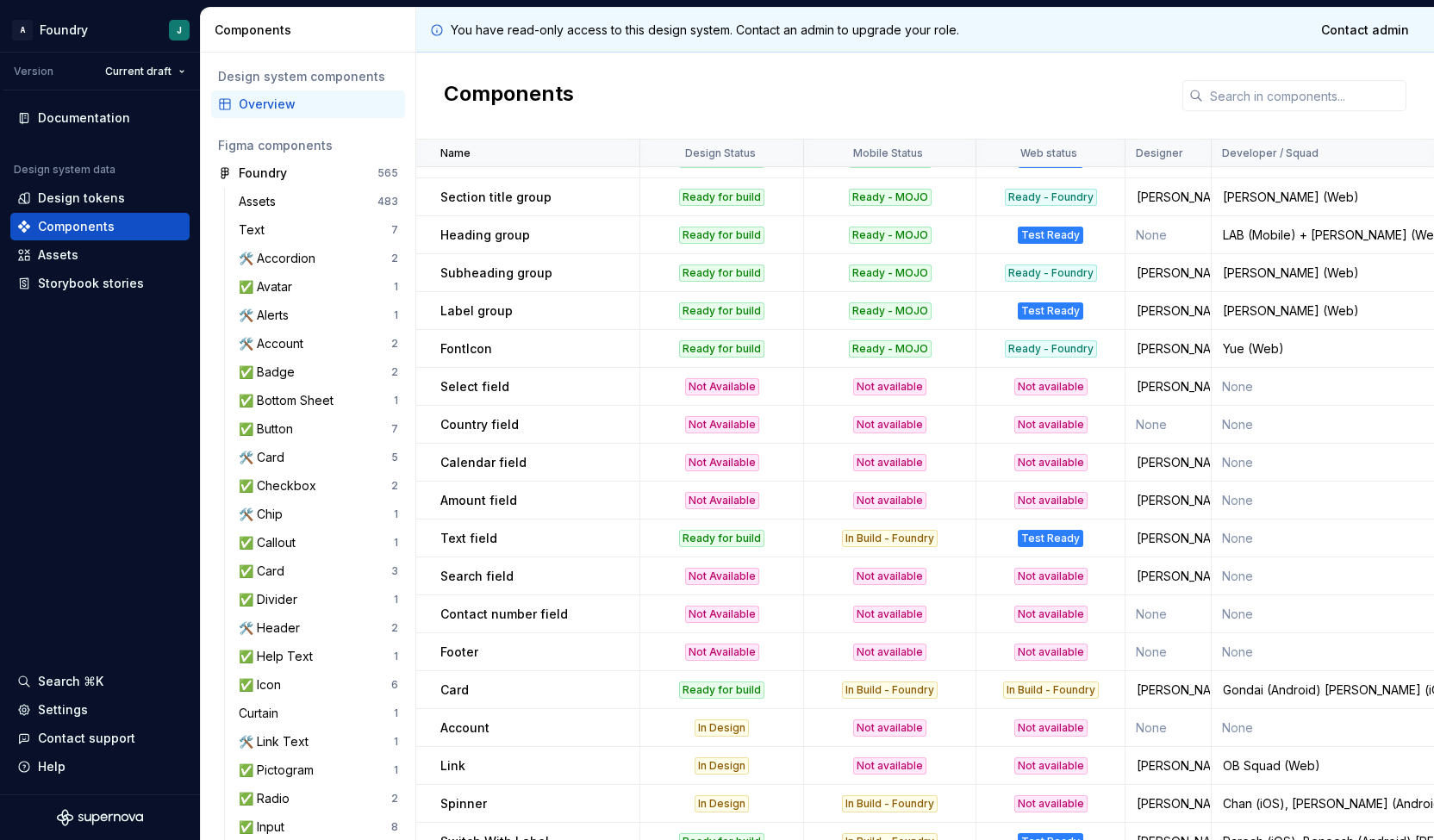
scroll to position [1164, 0]
click at [721, 544] on div "Ready for build" at bounding box center [722, 539] width 85 height 17
click at [715, 579] on div "Not Available" at bounding box center [722, 576] width 74 height 17
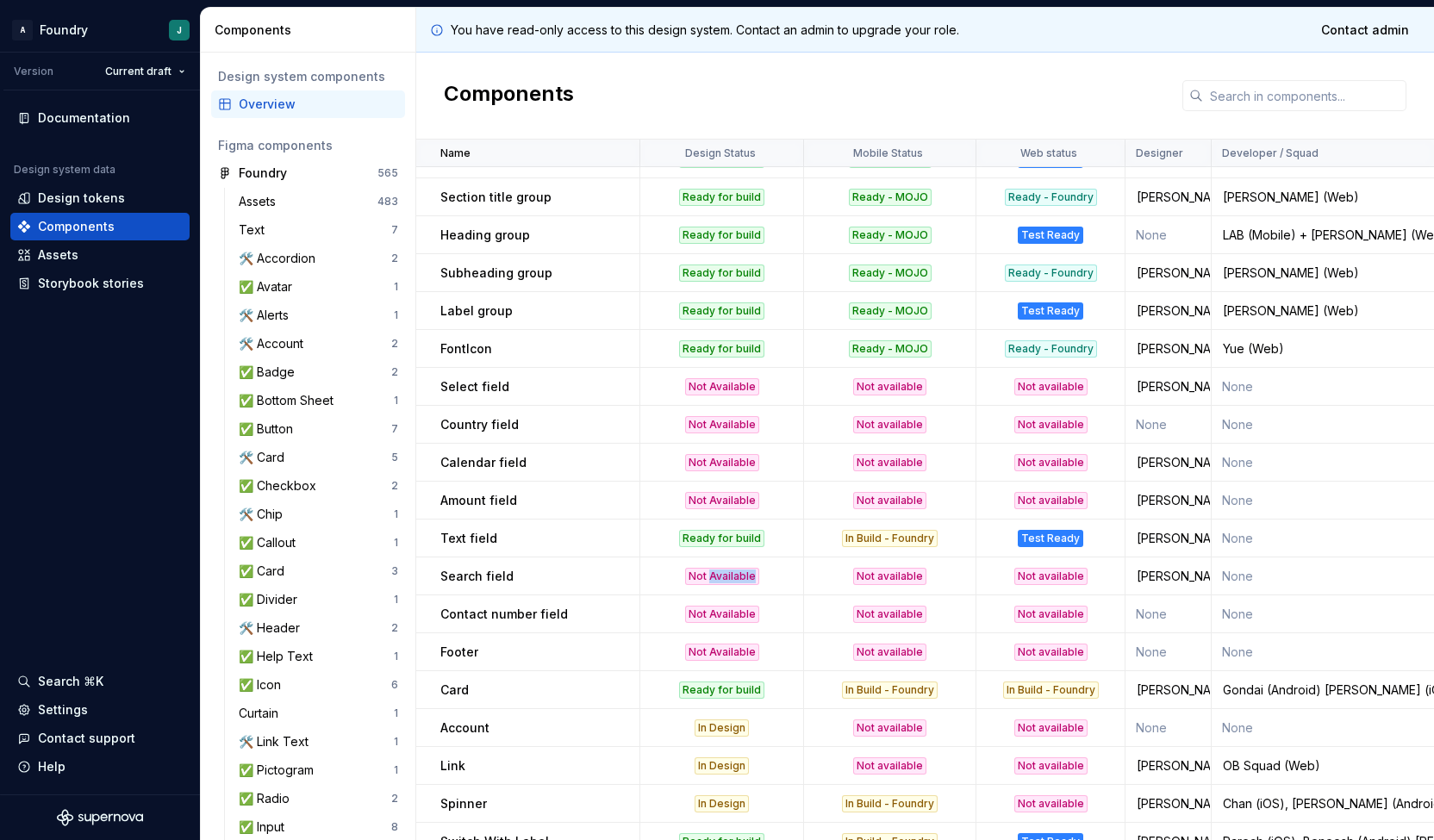
click at [715, 579] on div "Not Available" at bounding box center [722, 576] width 74 height 17
click at [717, 620] on div "Not Available" at bounding box center [722, 614] width 74 height 17
click at [717, 666] on td "Not Available" at bounding box center [722, 652] width 163 height 38
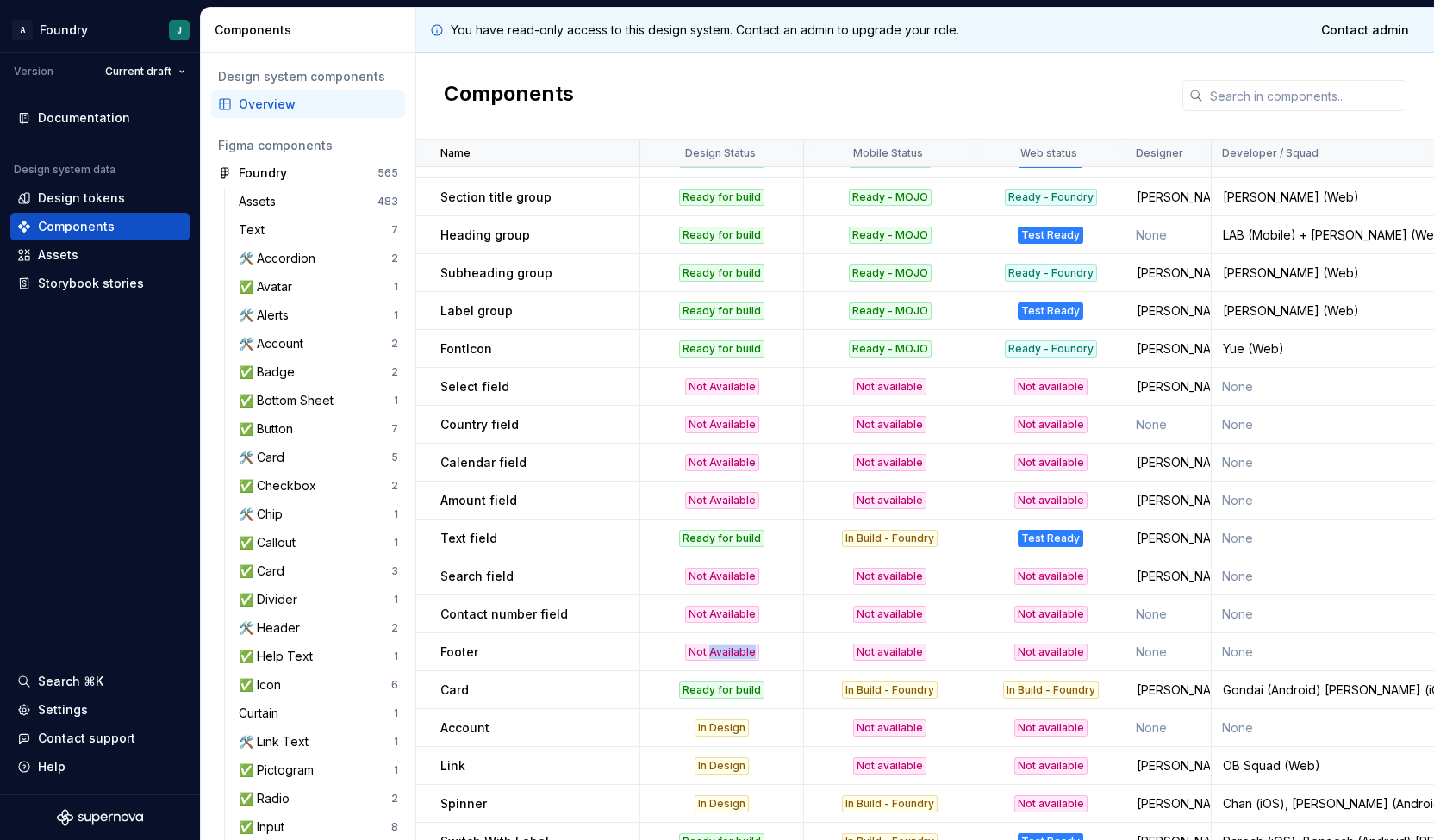
click at [717, 666] on td "Not Available" at bounding box center [722, 652] width 163 height 38
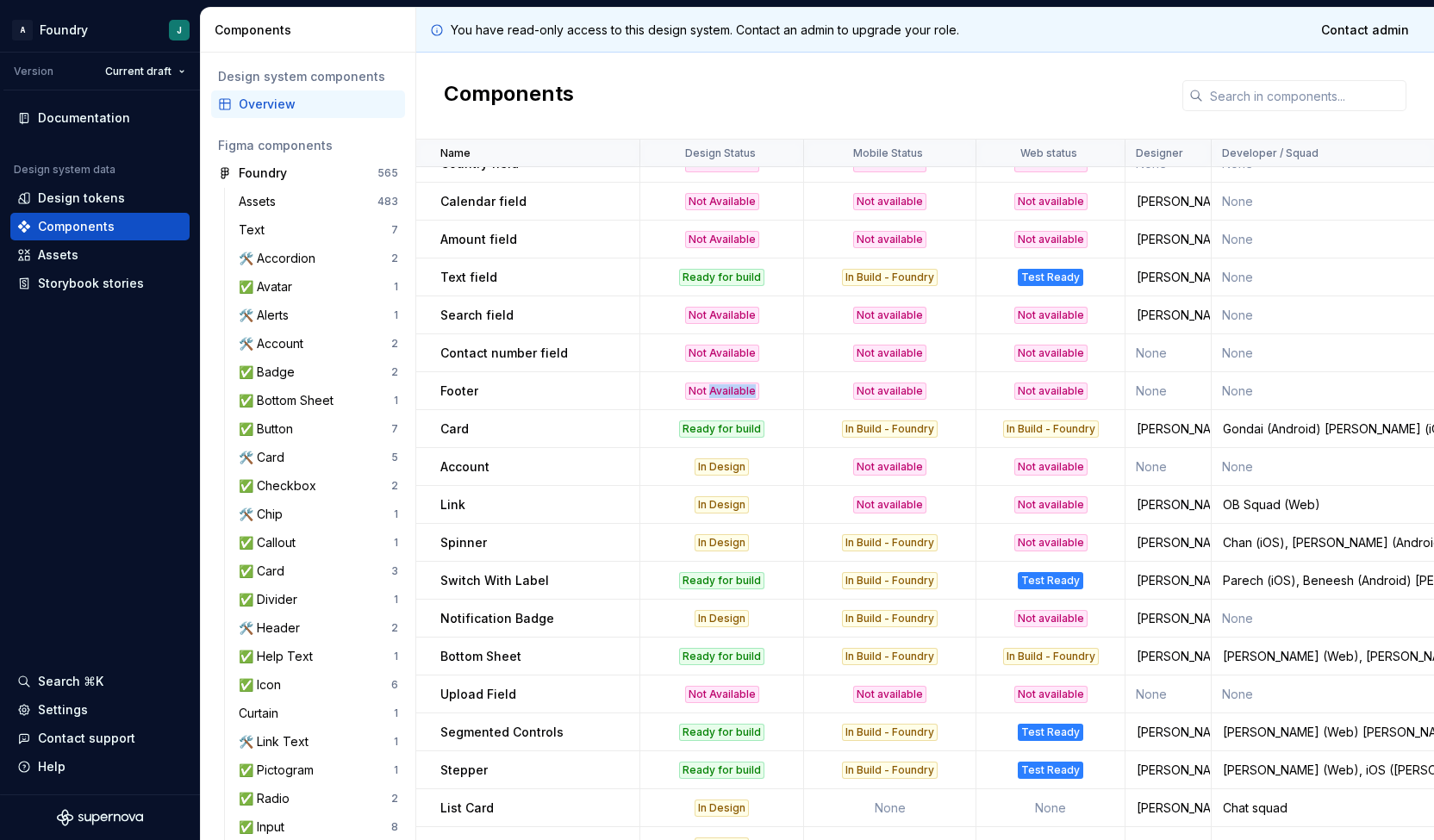
scroll to position [1426, 0]
click at [704, 421] on div "Ready for build" at bounding box center [722, 428] width 85 height 17
click at [707, 468] on div "In Design" at bounding box center [722, 466] width 54 height 17
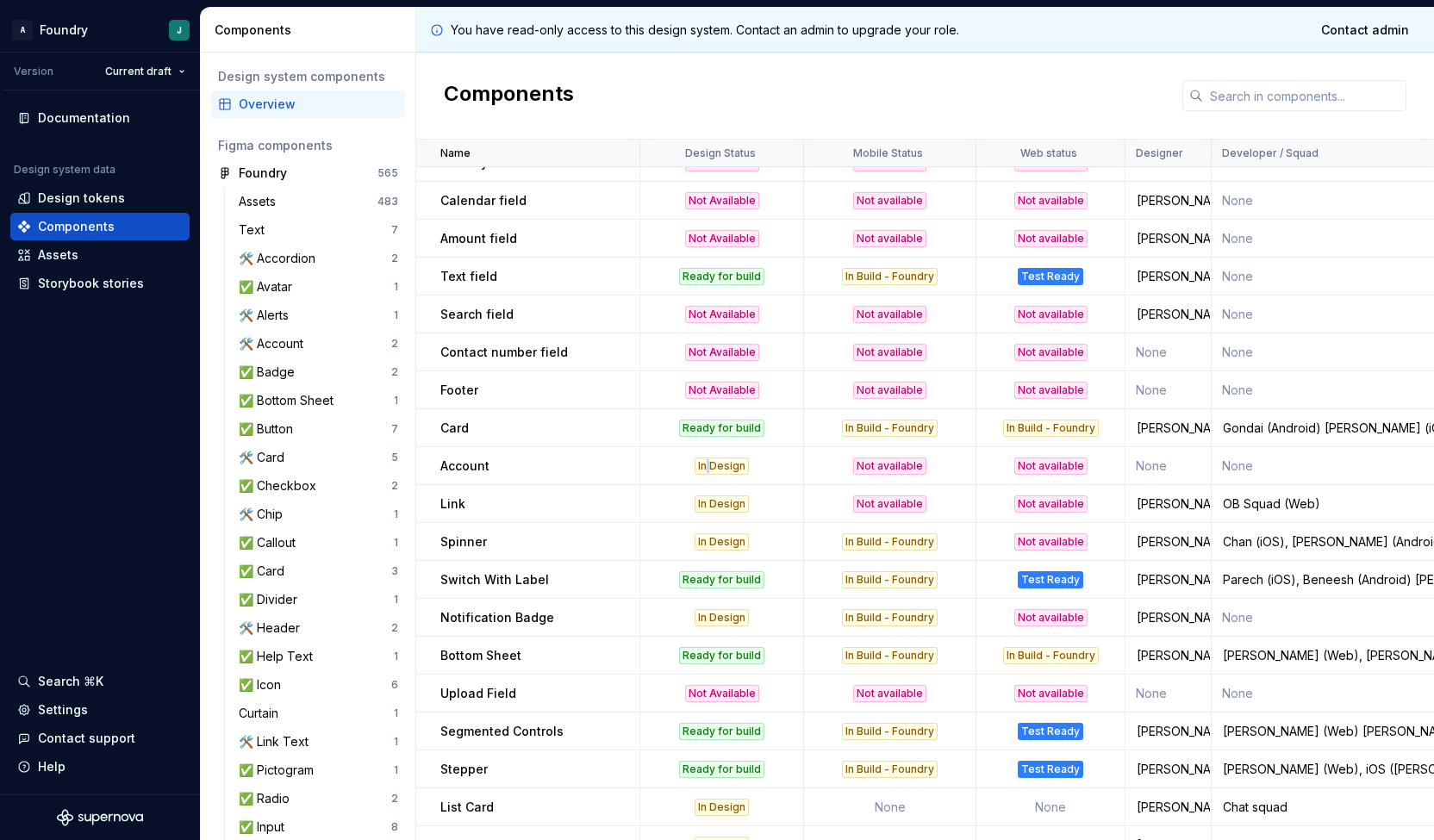
click at [707, 468] on div "In Design" at bounding box center [722, 466] width 54 height 17
click at [710, 496] on div "In Design" at bounding box center [722, 504] width 54 height 17
click at [730, 585] on div "Ready for build" at bounding box center [722, 580] width 85 height 17
click at [720, 564] on td "Ready for build" at bounding box center [722, 580] width 163 height 38
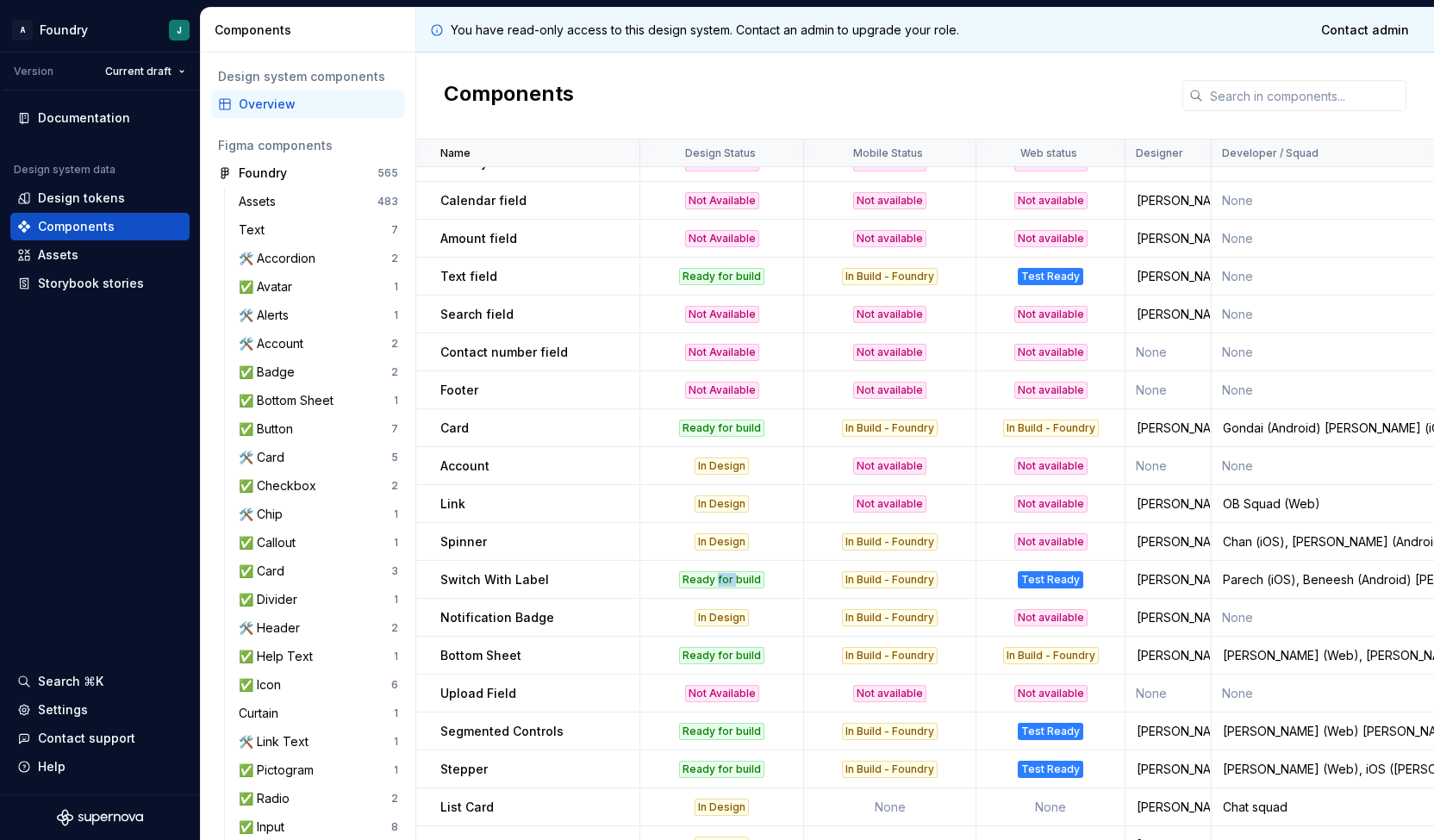
click at [720, 564] on td "Ready for build" at bounding box center [722, 580] width 163 height 38
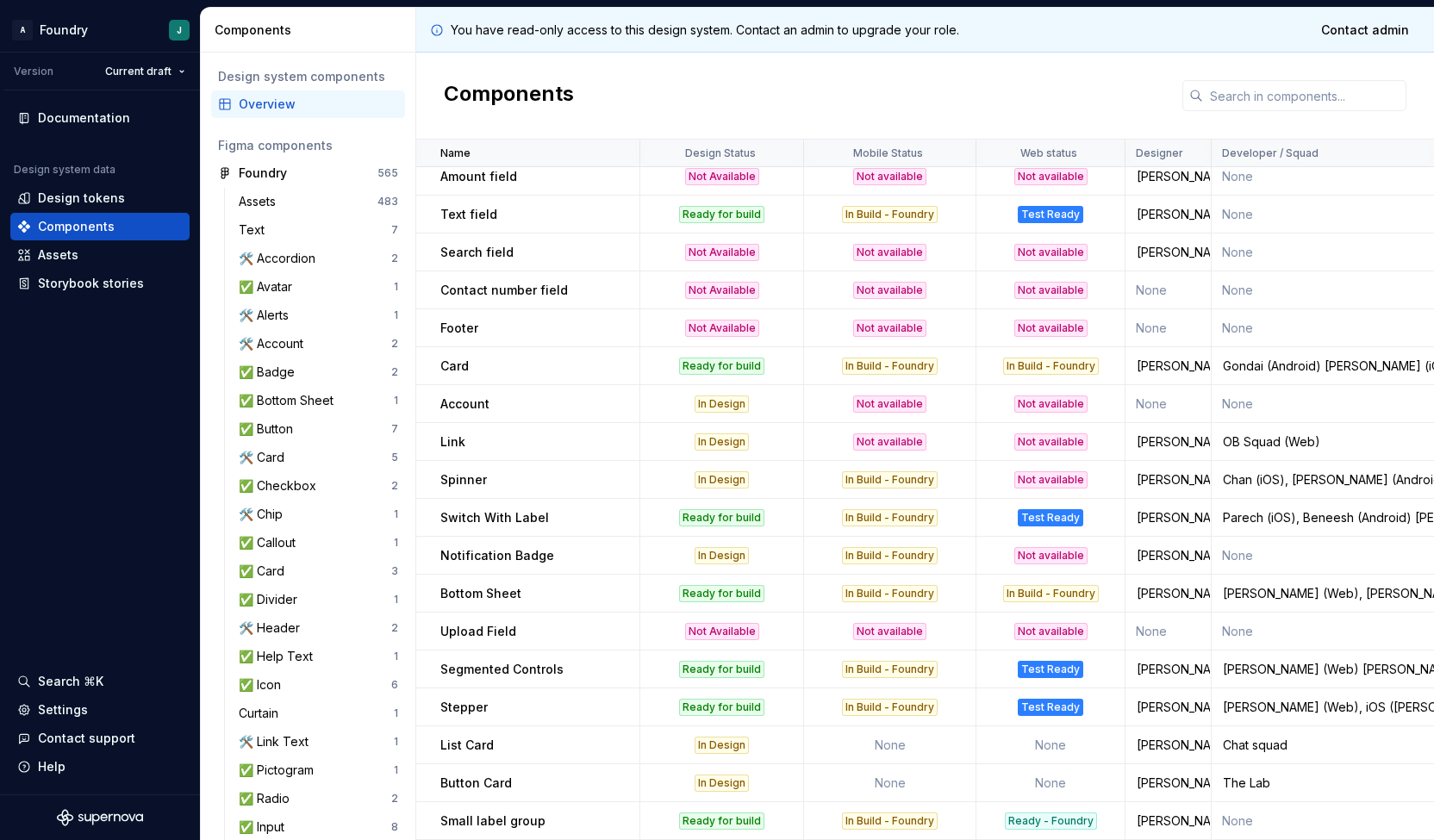
click at [721, 547] on div "In Design" at bounding box center [722, 555] width 54 height 17
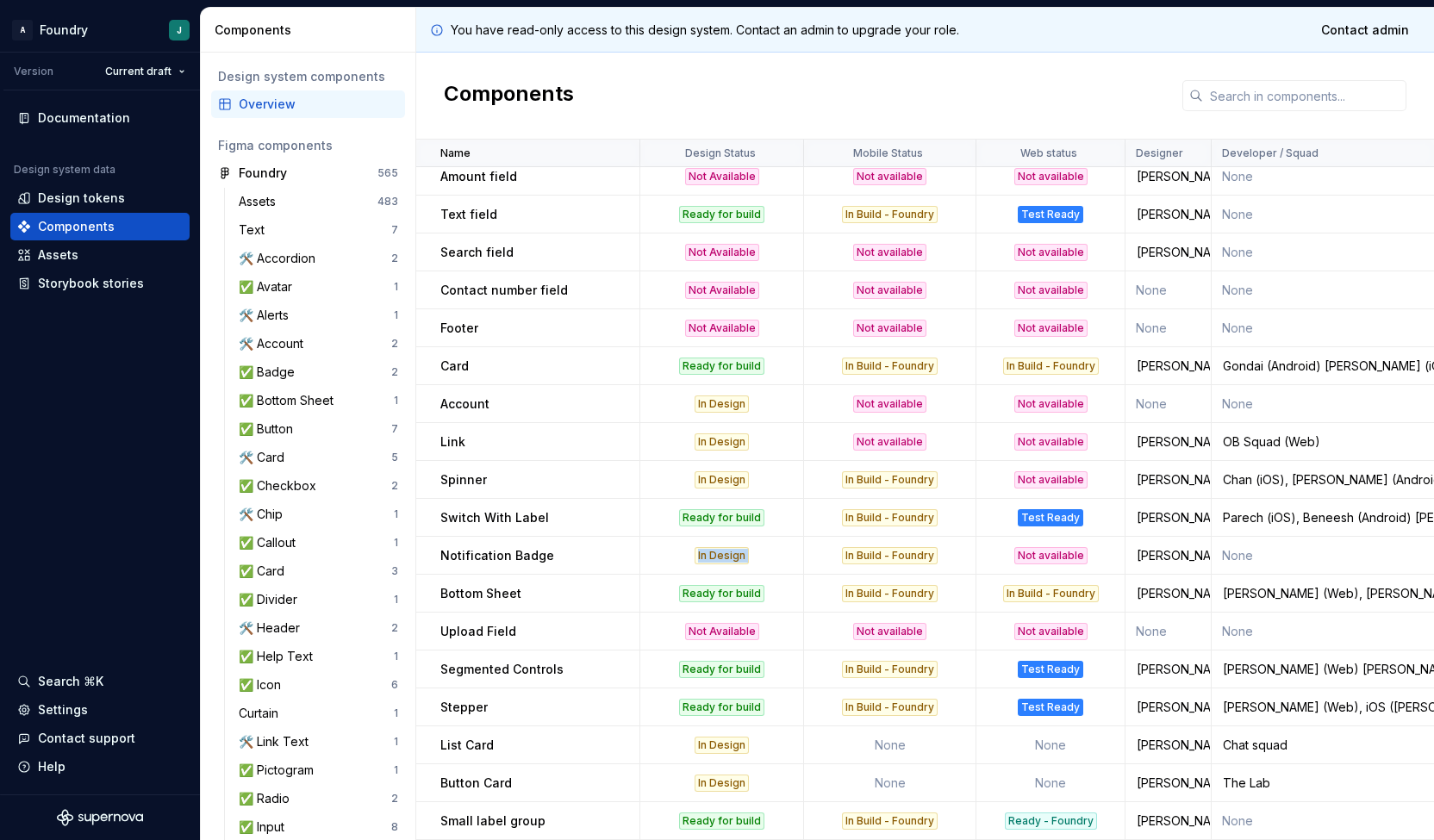
click at [721, 547] on div "In Design" at bounding box center [722, 555] width 54 height 17
click at [466, 551] on p "Notification Badge" at bounding box center [498, 555] width 114 height 17
click at [498, 547] on p "Notification Badge" at bounding box center [498, 555] width 114 height 17
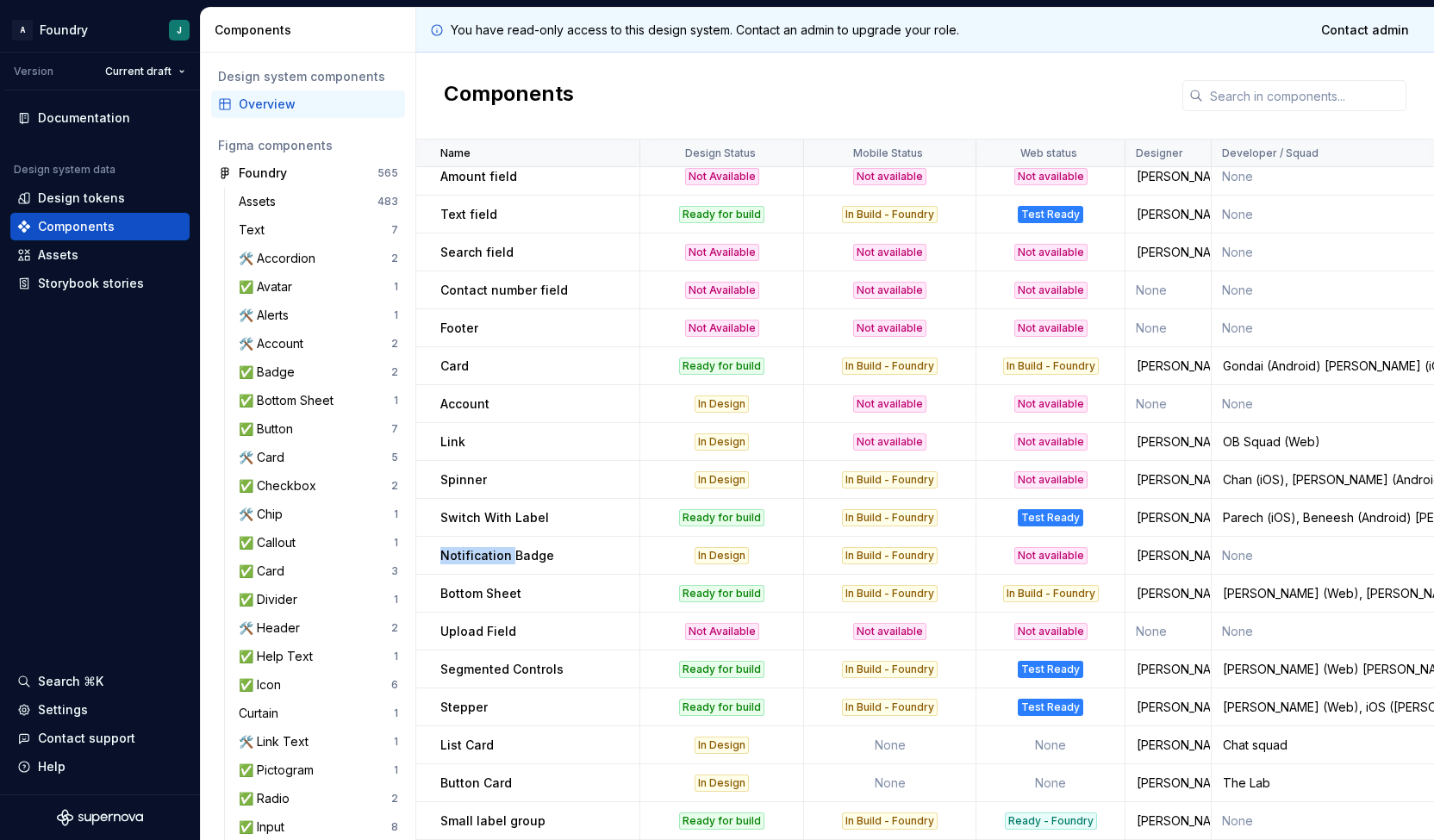
click at [498, 547] on p "Notification Badge" at bounding box center [498, 555] width 114 height 17
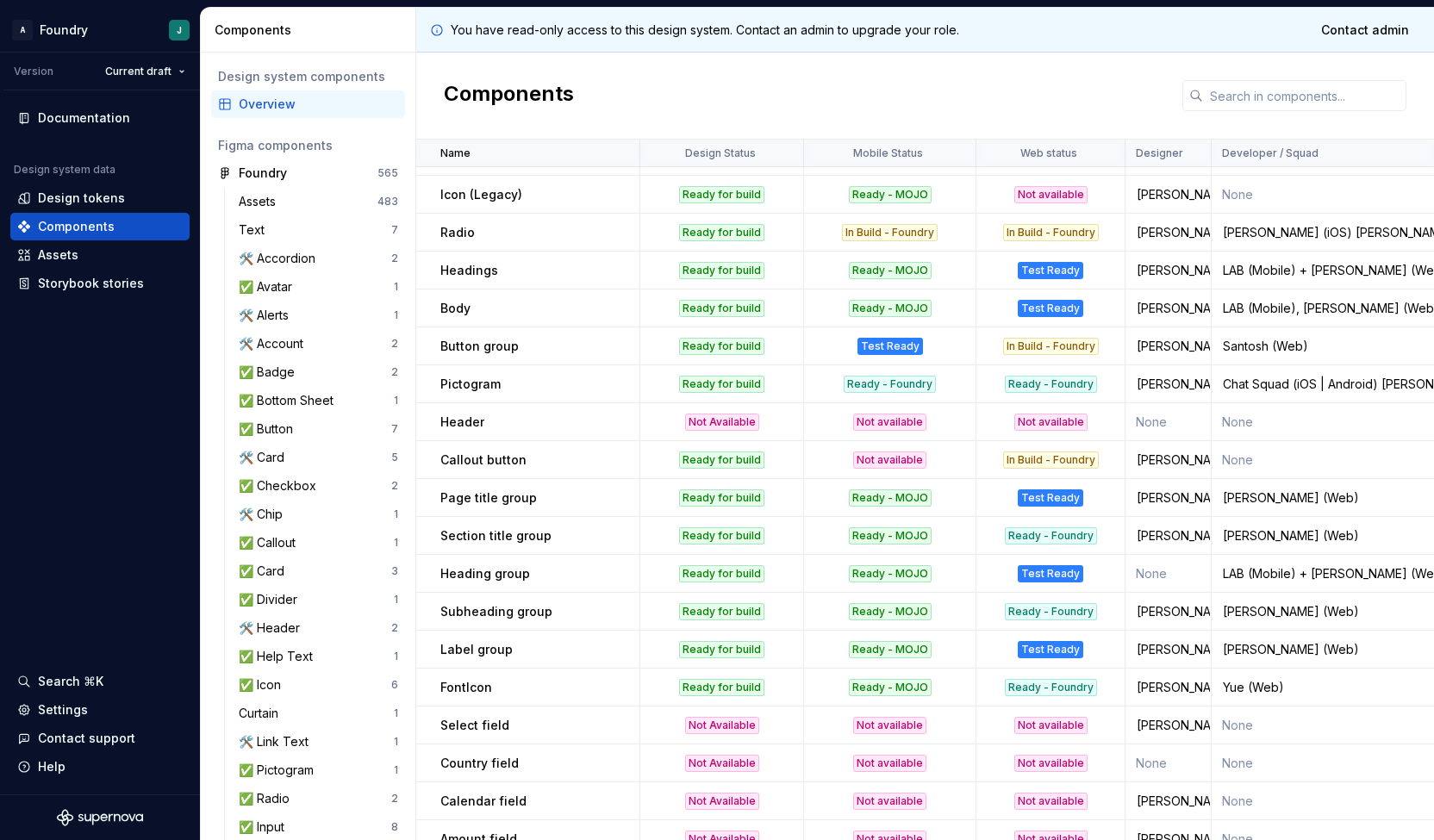
scroll to position [0, 0]
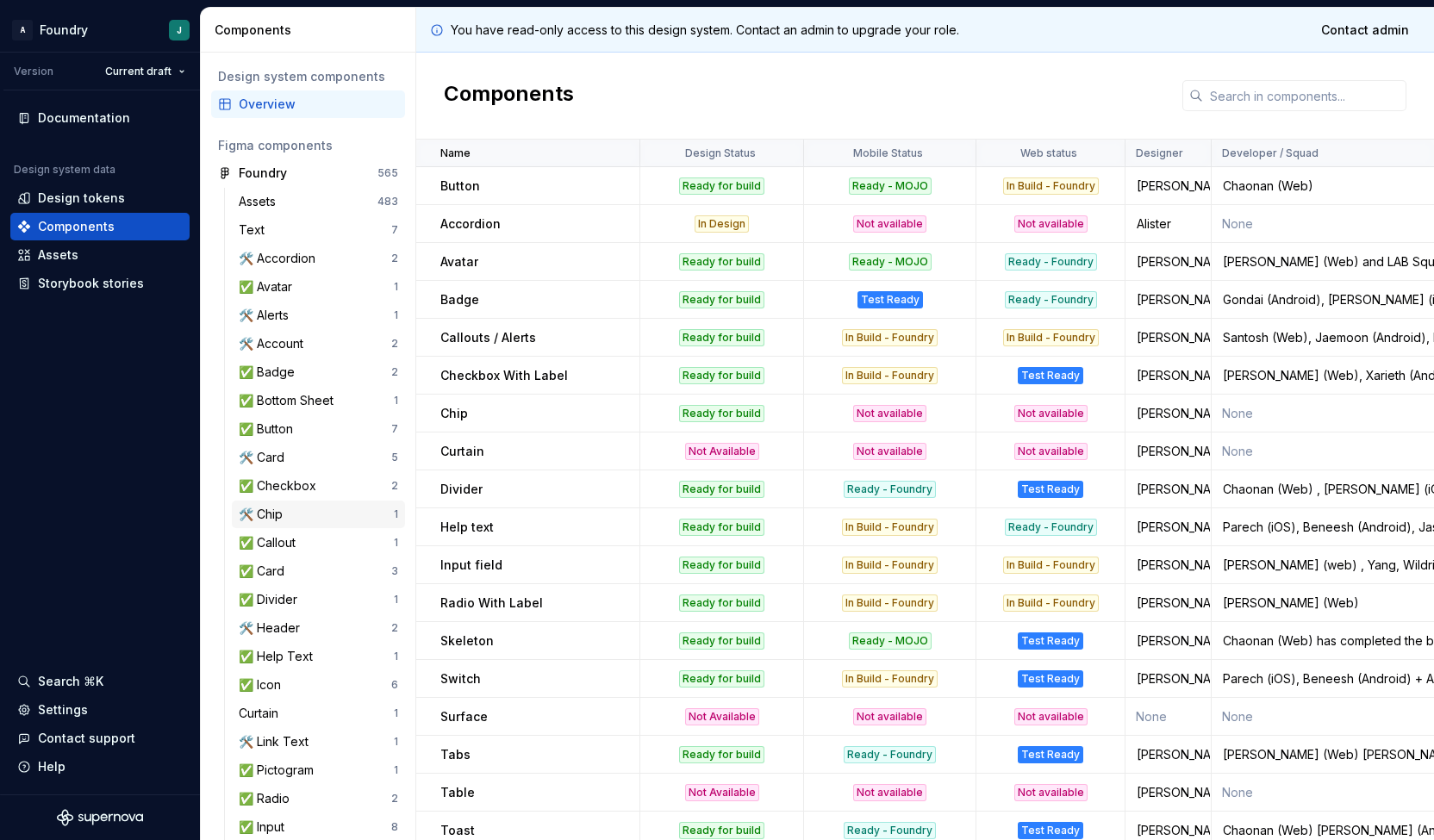
click at [302, 519] on div "🛠️ Chip" at bounding box center [316, 514] width 155 height 17
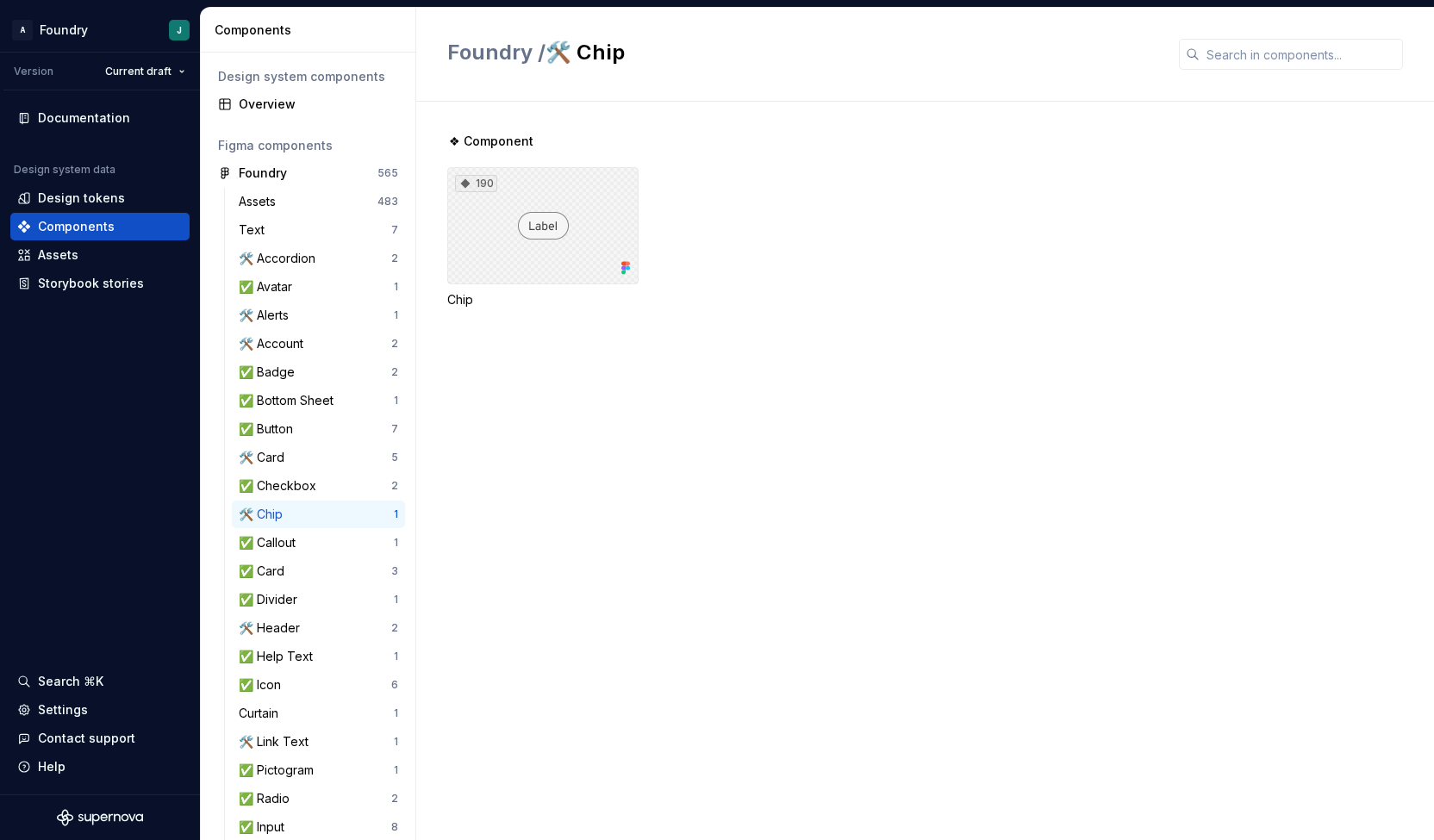
click at [570, 217] on div "190" at bounding box center [542, 226] width 191 height 118
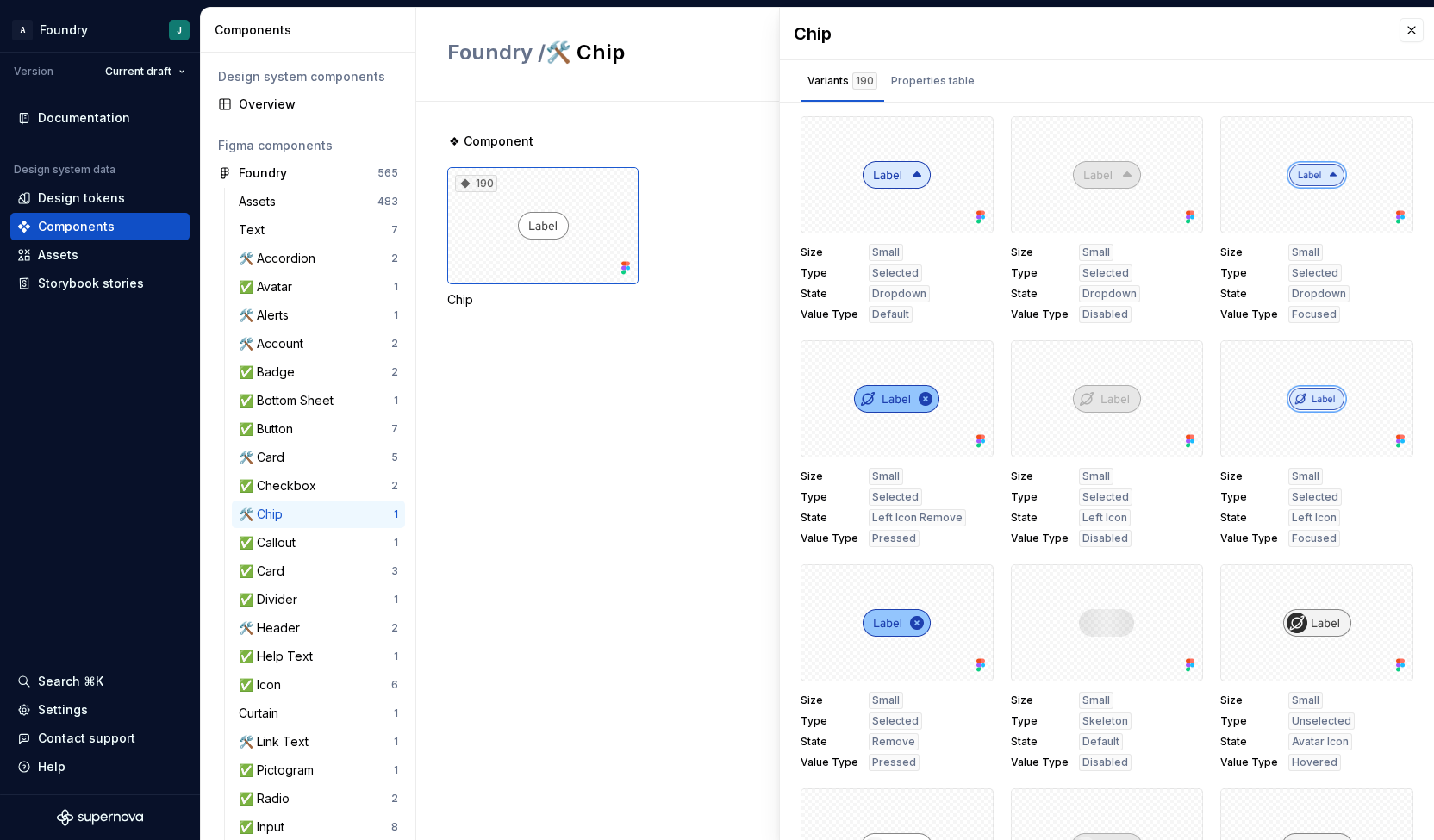
click at [805, 251] on span "Size" at bounding box center [830, 252] width 58 height 14
click at [806, 281] on div "Size Small Type Selected State Dropdown Value Type Default" at bounding box center [897, 283] width 193 height 79
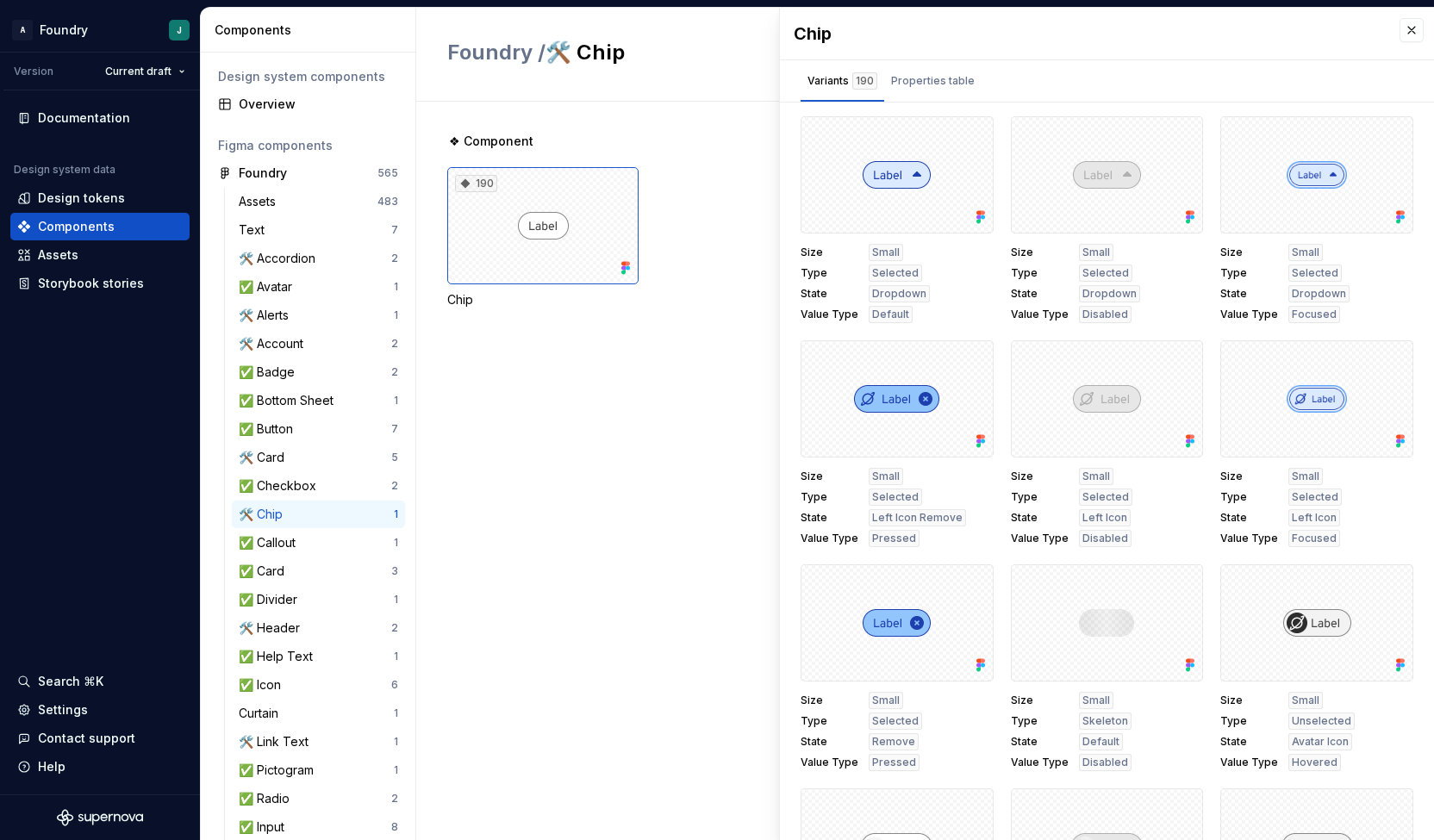
click at [809, 249] on span "Size" at bounding box center [830, 252] width 58 height 14
click at [806, 287] on span "State" at bounding box center [830, 293] width 58 height 14
click at [819, 290] on span "State" at bounding box center [830, 293] width 58 height 14
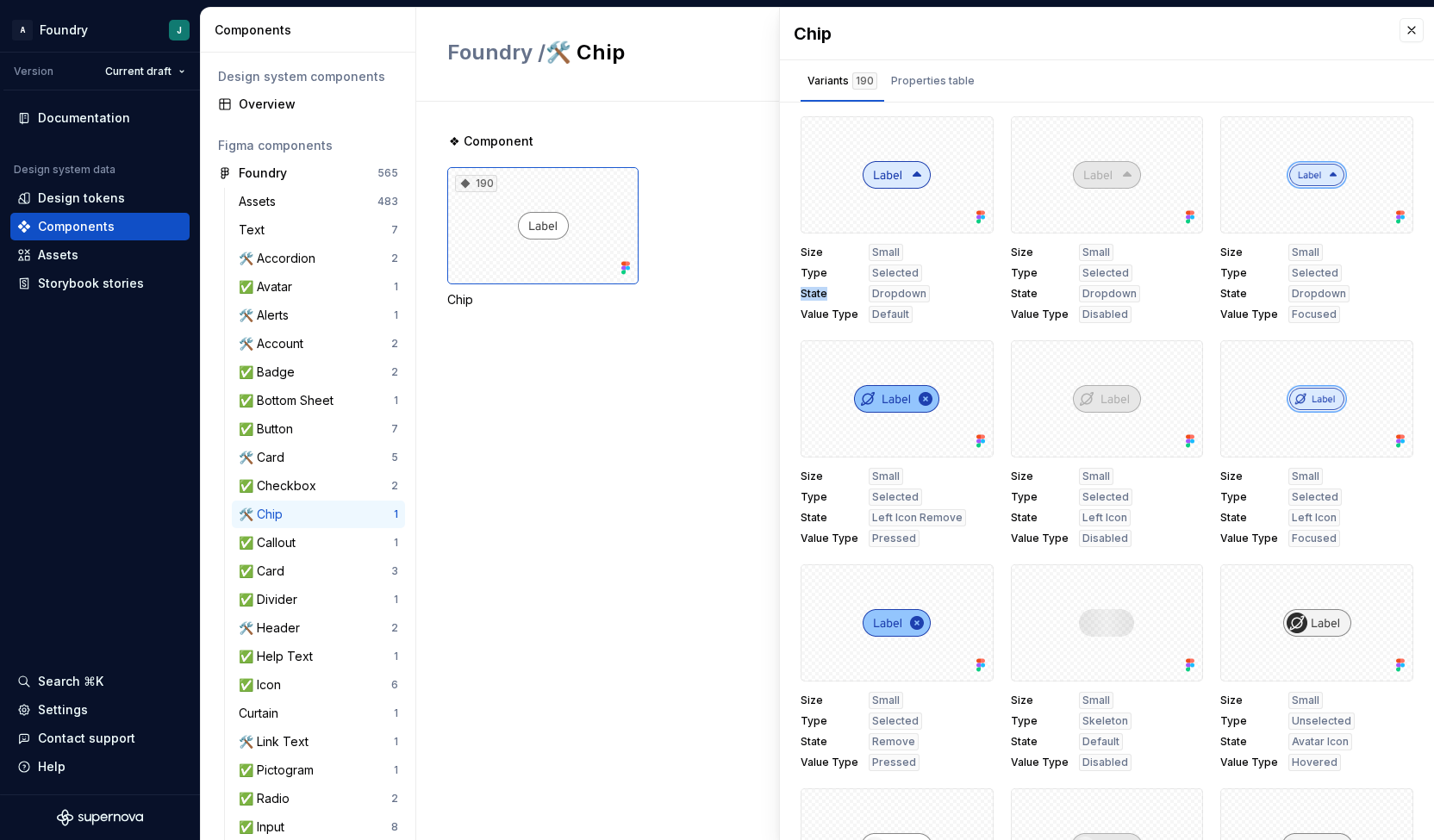
click at [819, 290] on span "State" at bounding box center [830, 293] width 58 height 14
